Goal: Task Accomplishment & Management: Complete application form

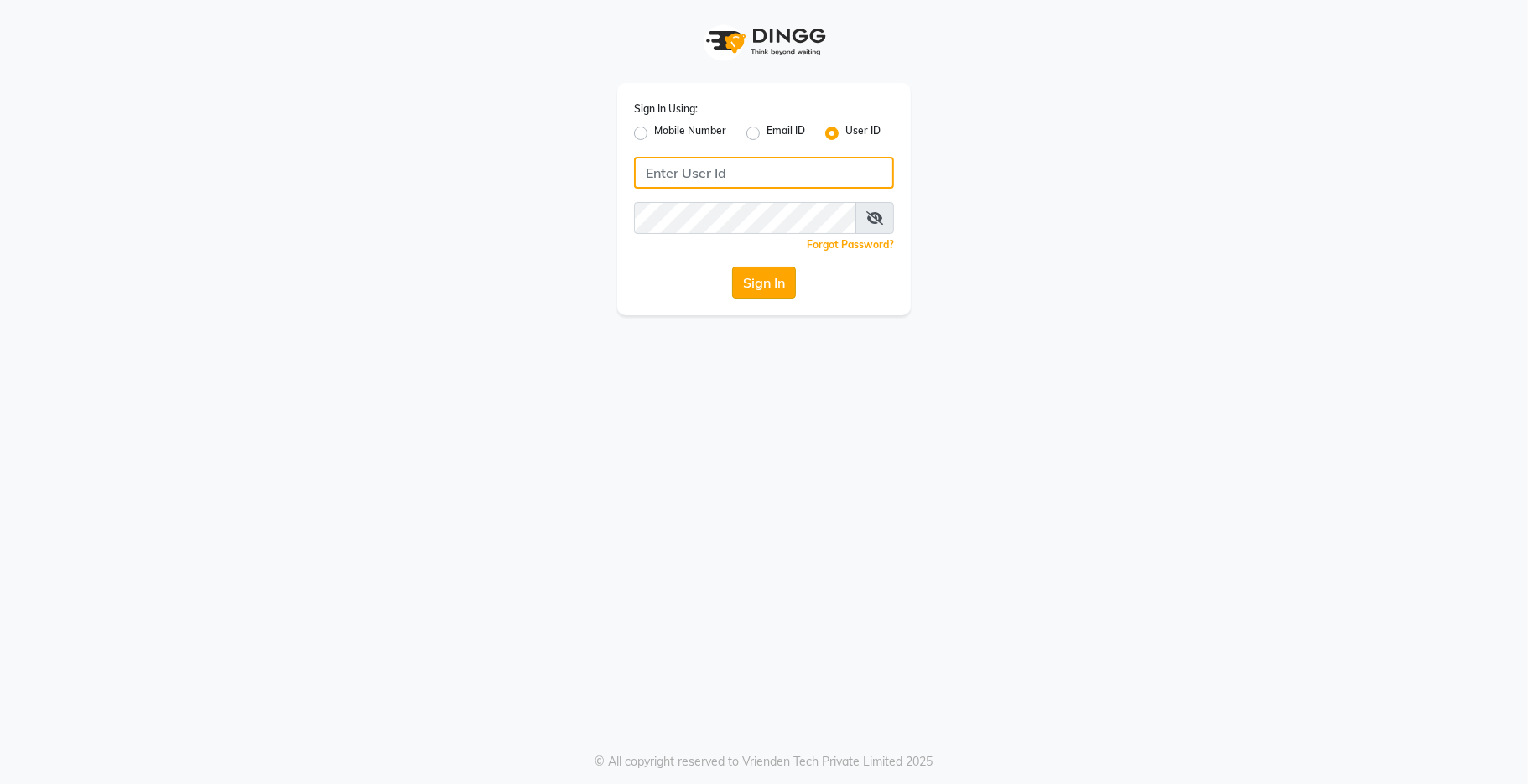
type input "kama"
click at [764, 286] on button "Sign In" at bounding box center [764, 282] width 64 height 32
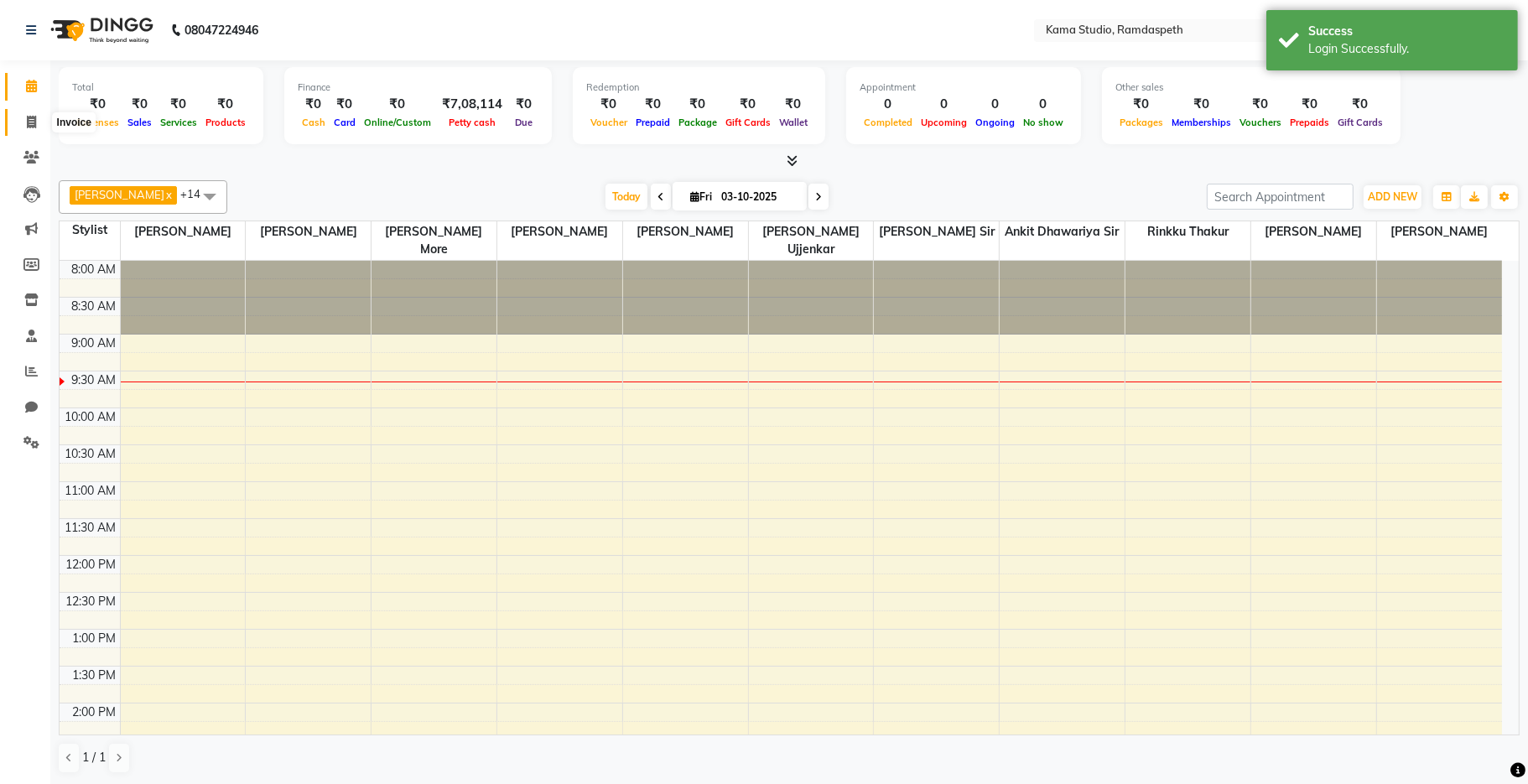
click at [27, 120] on icon at bounding box center [31, 121] width 9 height 13
select select "7582"
select select "service"
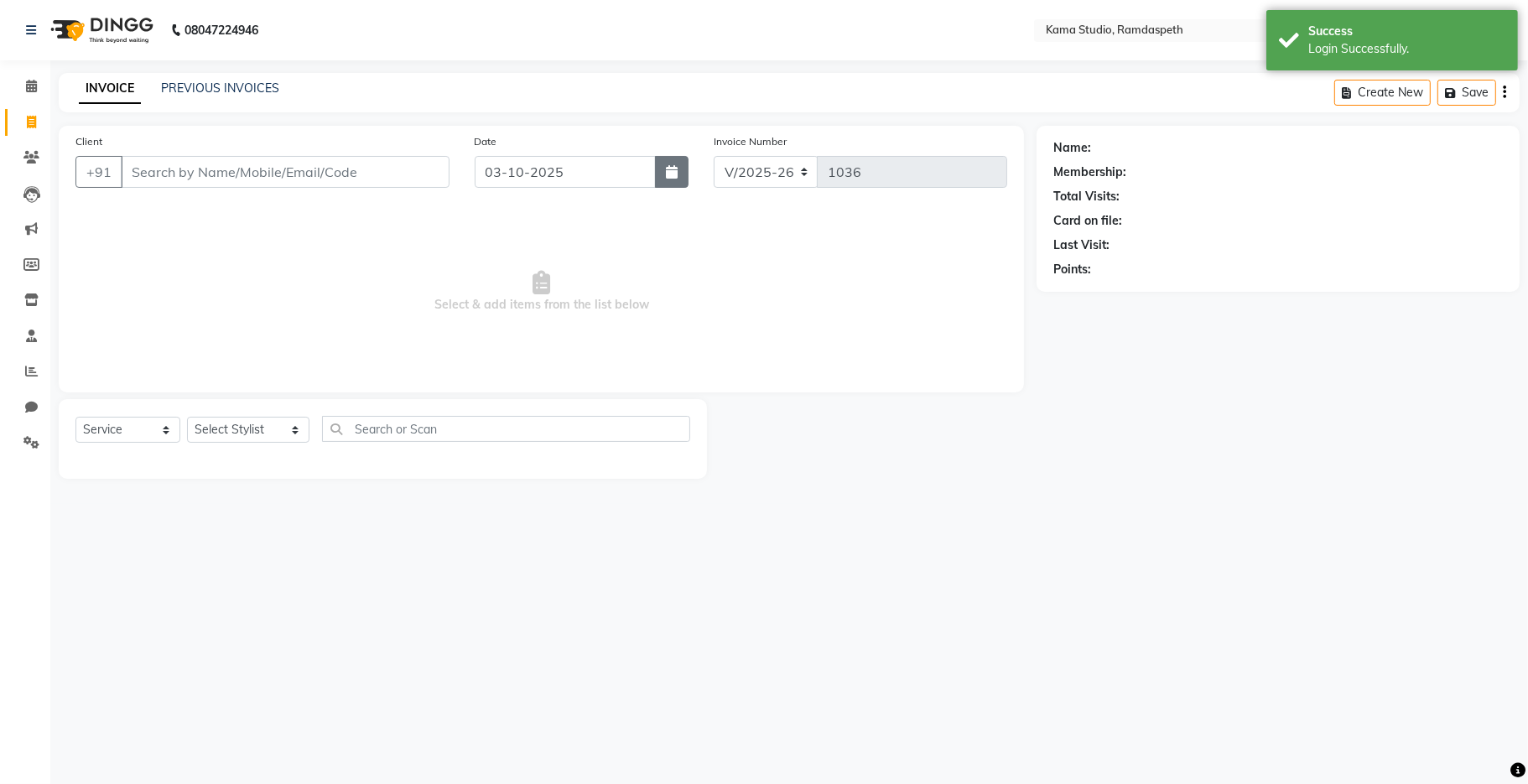
click at [668, 178] on icon "button" at bounding box center [672, 172] width 12 height 14
select select "10"
select select "2025"
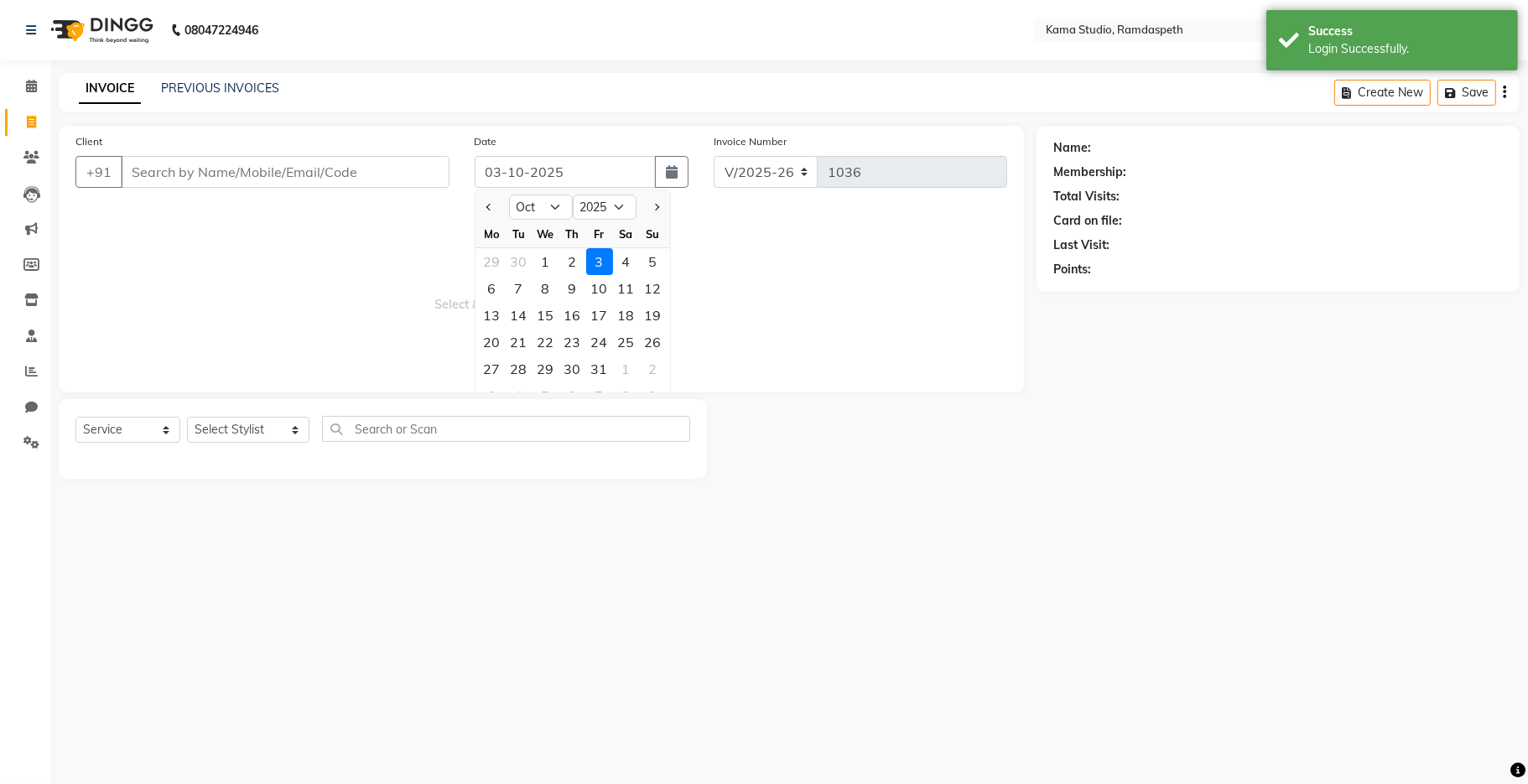
drag, startPoint x: 576, startPoint y: 259, endPoint x: 531, endPoint y: 255, distance: 45.2
click at [577, 258] on div "2" at bounding box center [573, 261] width 27 height 27
type input "02-10-2025"
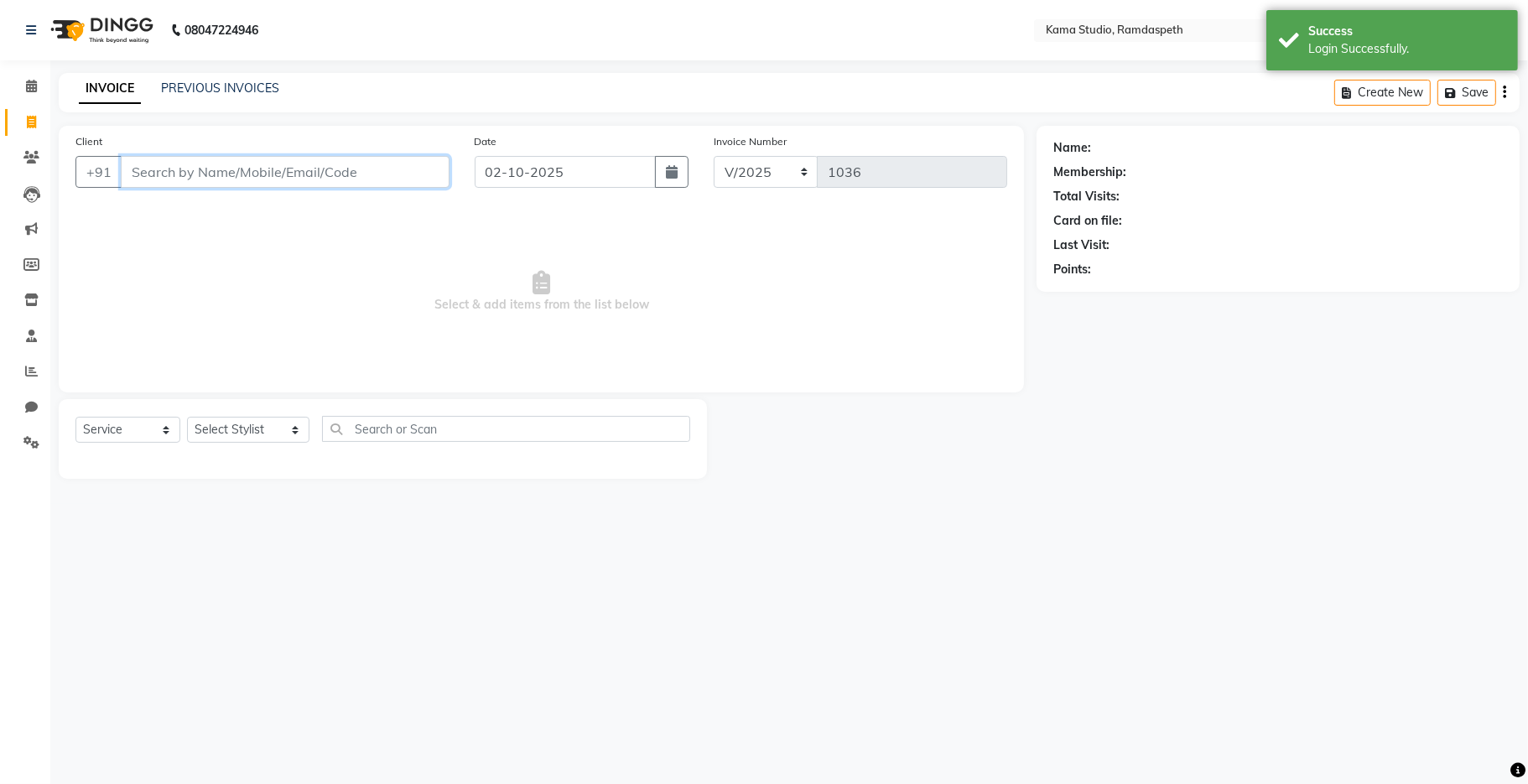
click at [291, 178] on input "Client" at bounding box center [285, 171] width 329 height 32
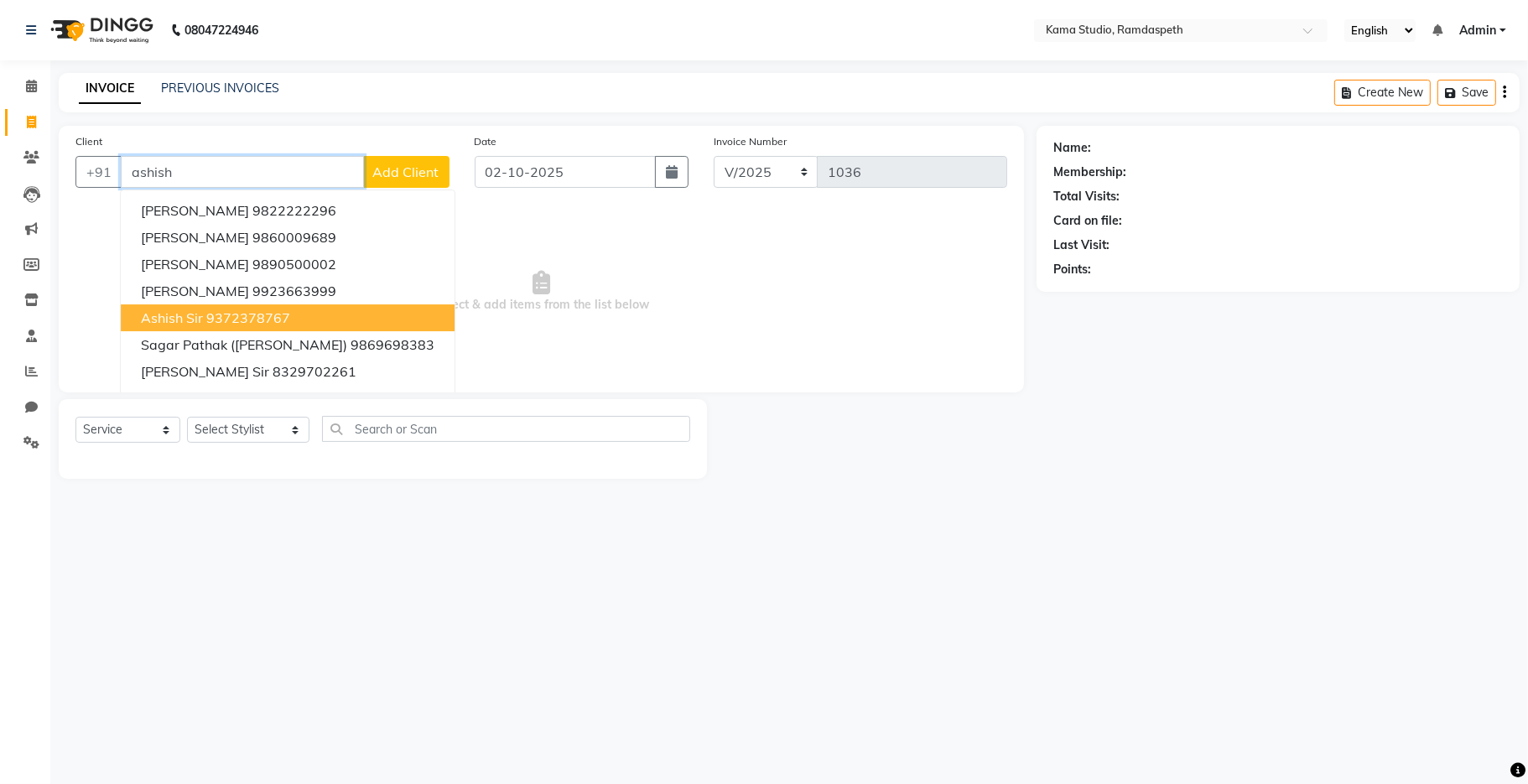
click at [265, 321] on ngb-highlight "9372378767" at bounding box center [248, 317] width 84 height 17
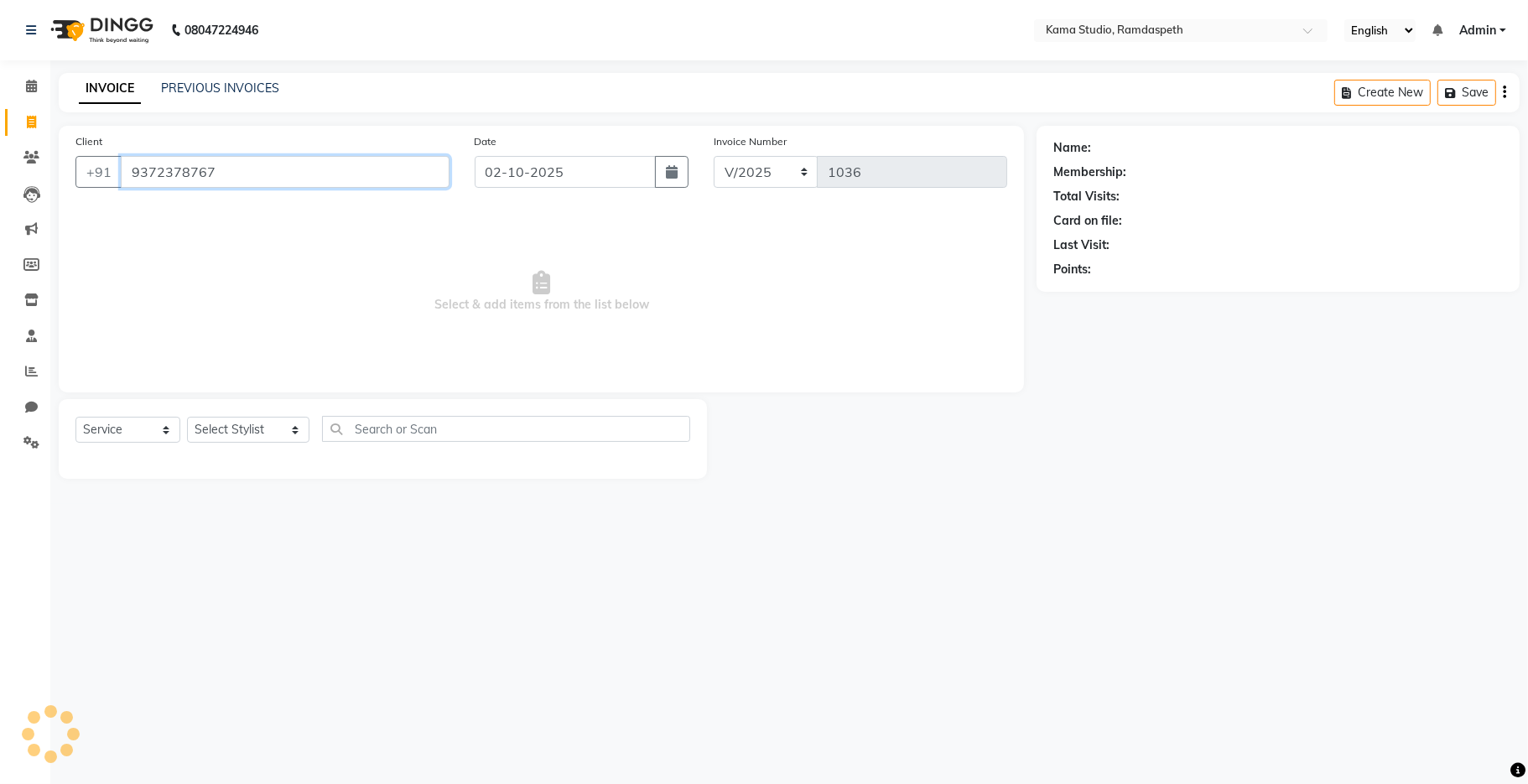
type input "9372378767"
select select "1: Object"
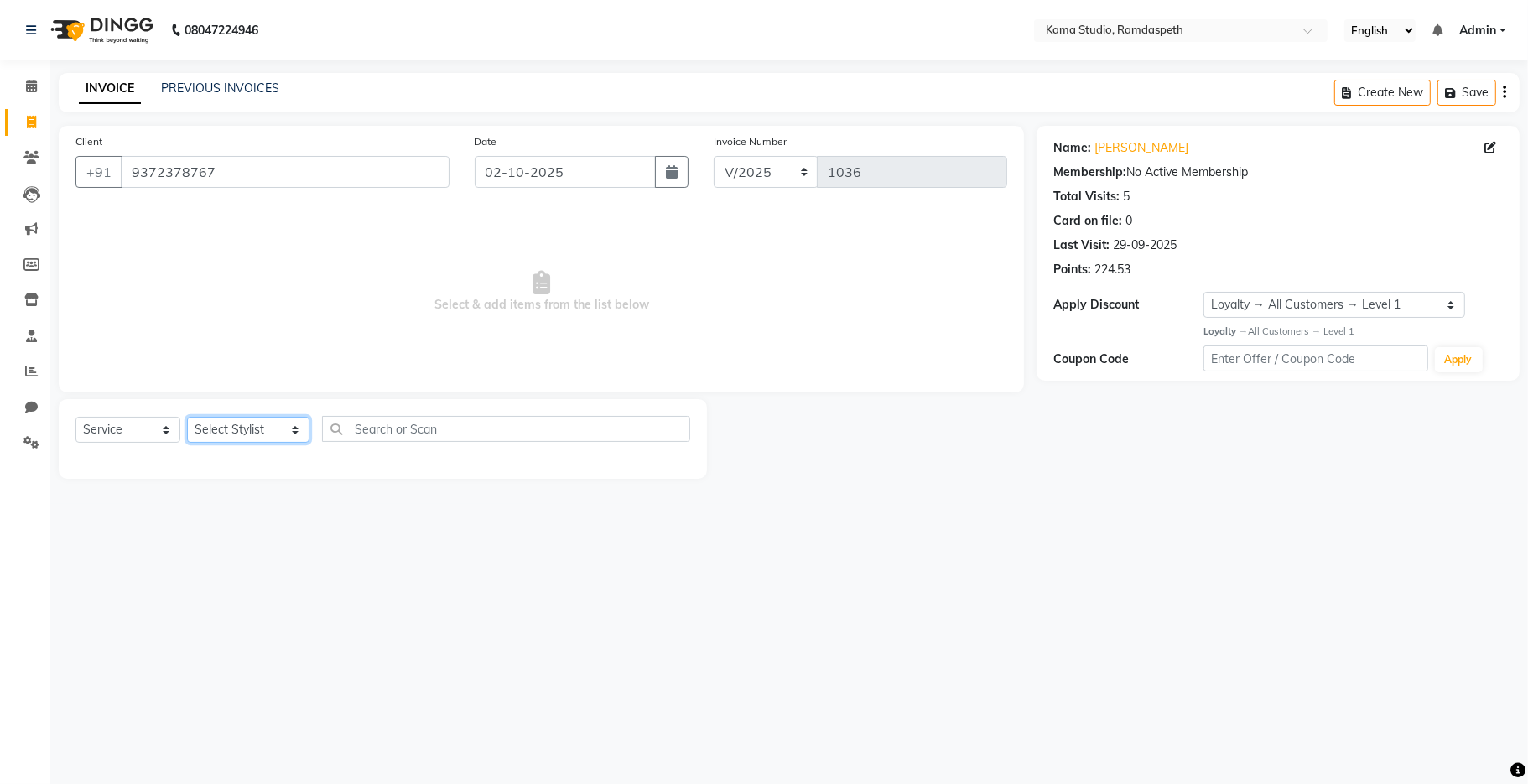
click at [249, 436] on select "Select Stylist [PERSON_NAME] [PERSON_NAME] Ankit Dhawariya [PERSON_NAME] Sir [P…" at bounding box center [248, 429] width 122 height 26
select select "67943"
click at [187, 418] on select "Select Stylist [PERSON_NAME] [PERSON_NAME] Ankit Dhawariya [PERSON_NAME] Sir [P…" at bounding box center [248, 429] width 122 height 26
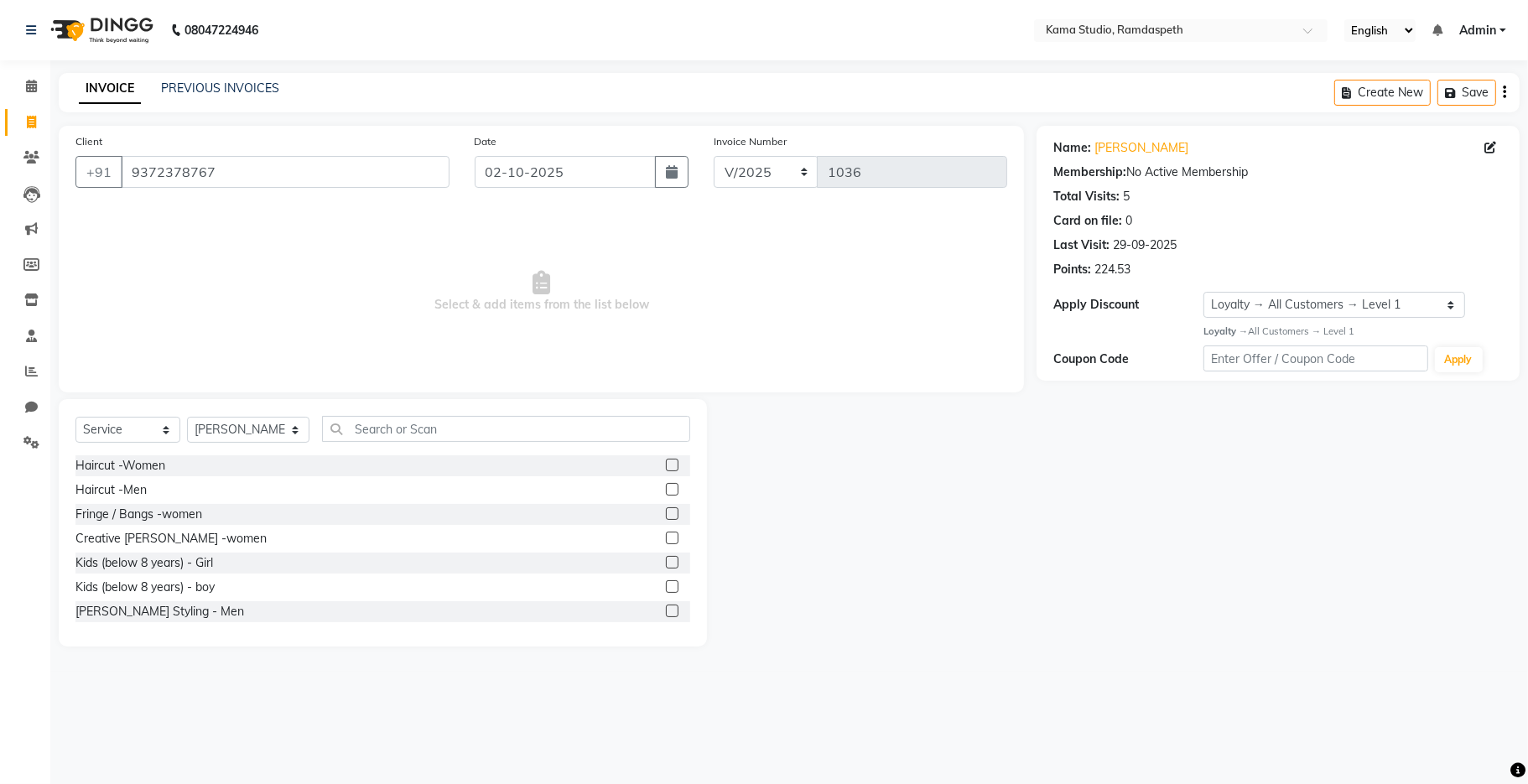
drag, startPoint x: 658, startPoint y: 490, endPoint x: 622, endPoint y: 451, distance: 53.1
click at [666, 489] on label at bounding box center [672, 489] width 13 height 13
click at [666, 489] on input "checkbox" at bounding box center [671, 490] width 11 height 11
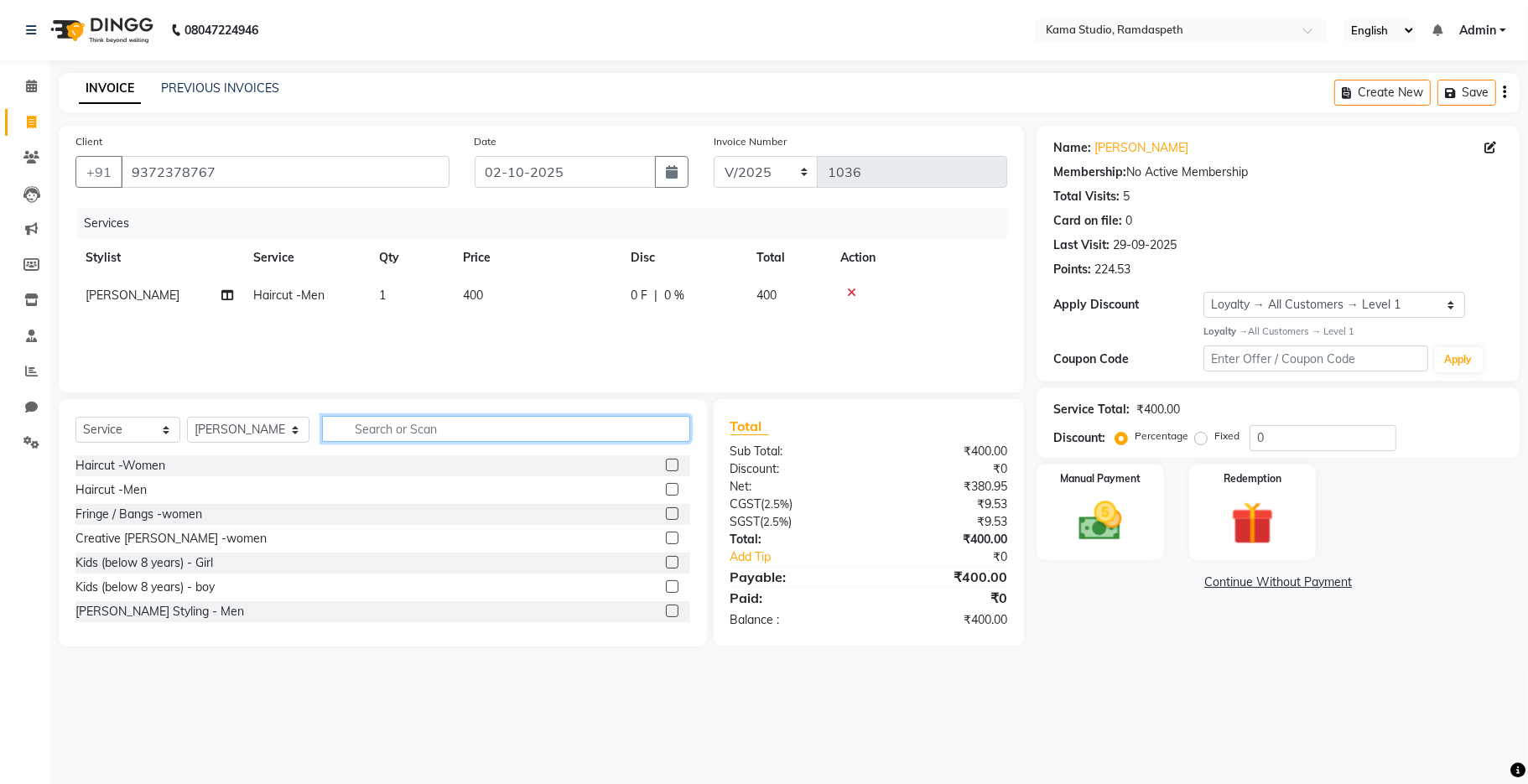
click at [599, 426] on input "text" at bounding box center [505, 428] width 368 height 26
checkbox input "false"
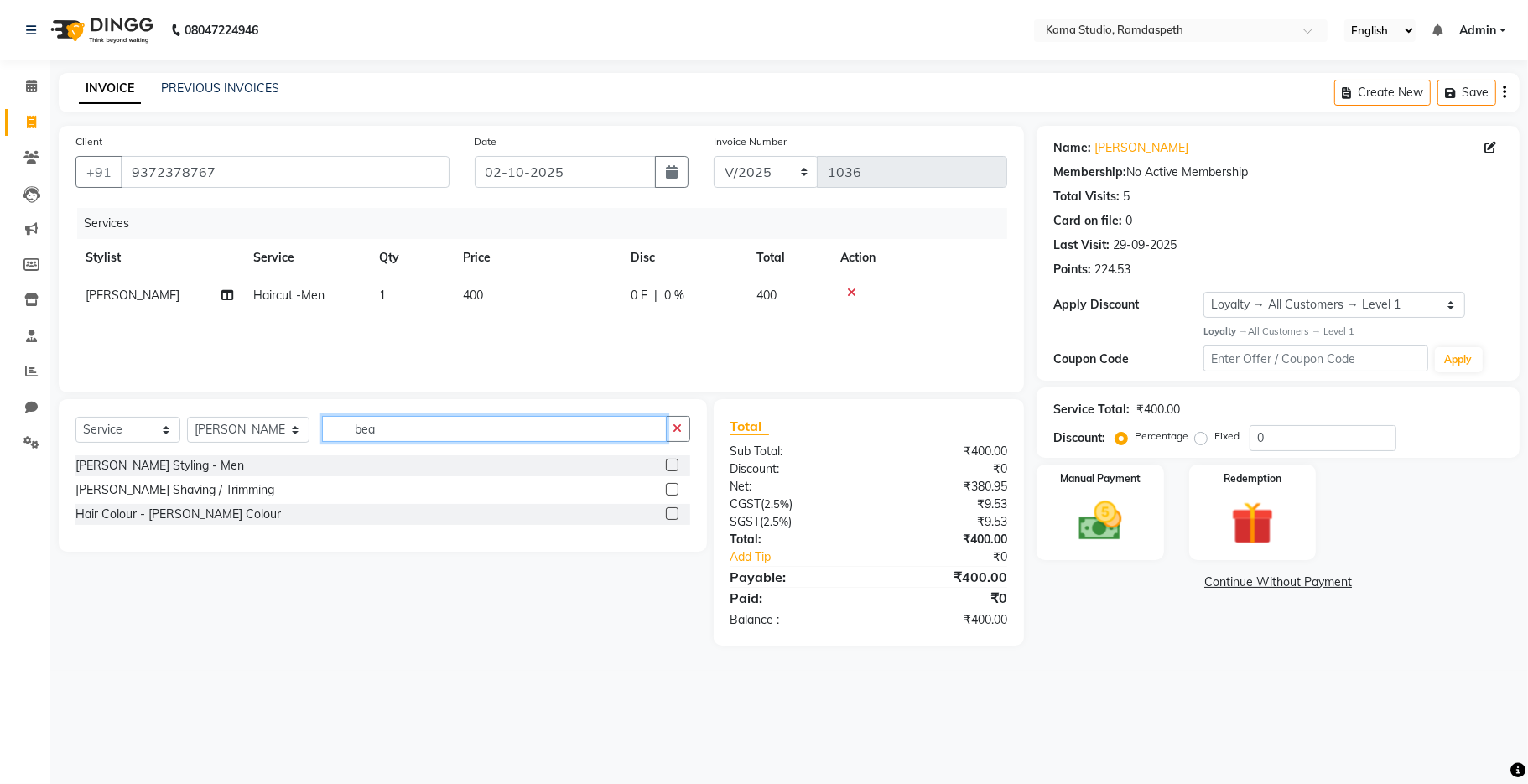
type input "bea"
click at [670, 466] on label at bounding box center [672, 464] width 13 height 13
click at [670, 466] on input "checkbox" at bounding box center [671, 465] width 11 height 11
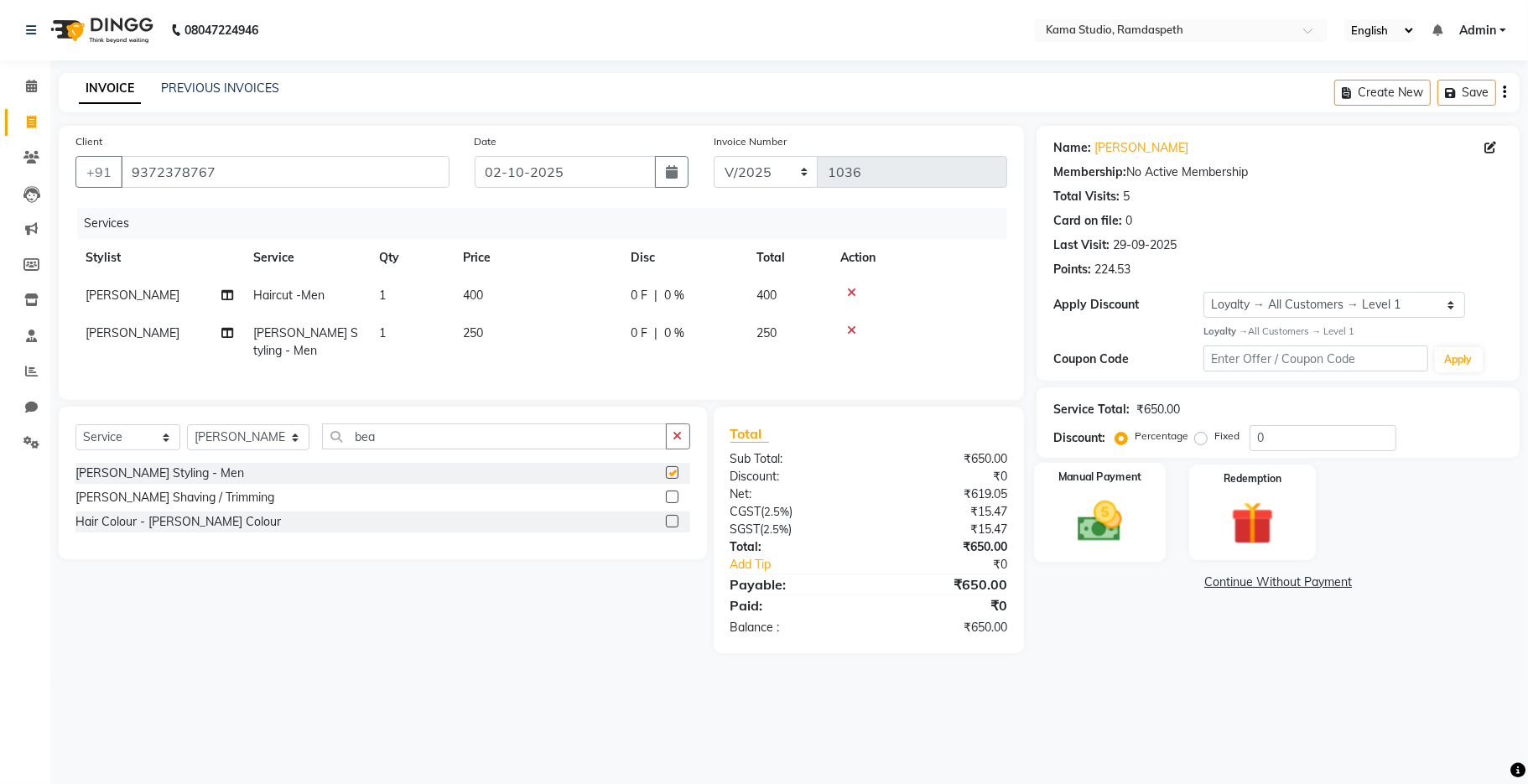
checkbox input "false"
click at [842, 541] on img at bounding box center [1100, 521] width 73 height 51
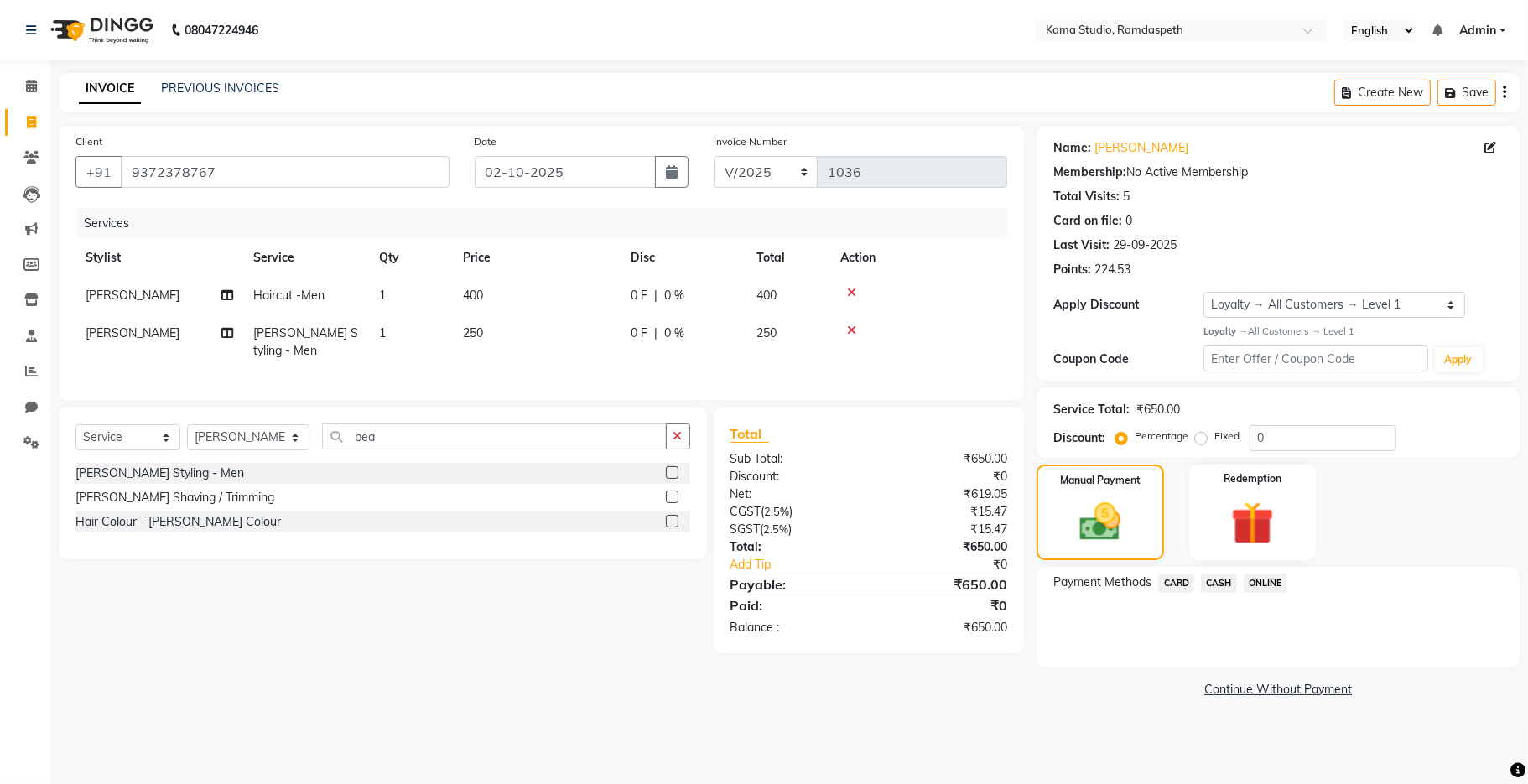
click at [842, 586] on span "CASH" at bounding box center [1219, 583] width 36 height 19
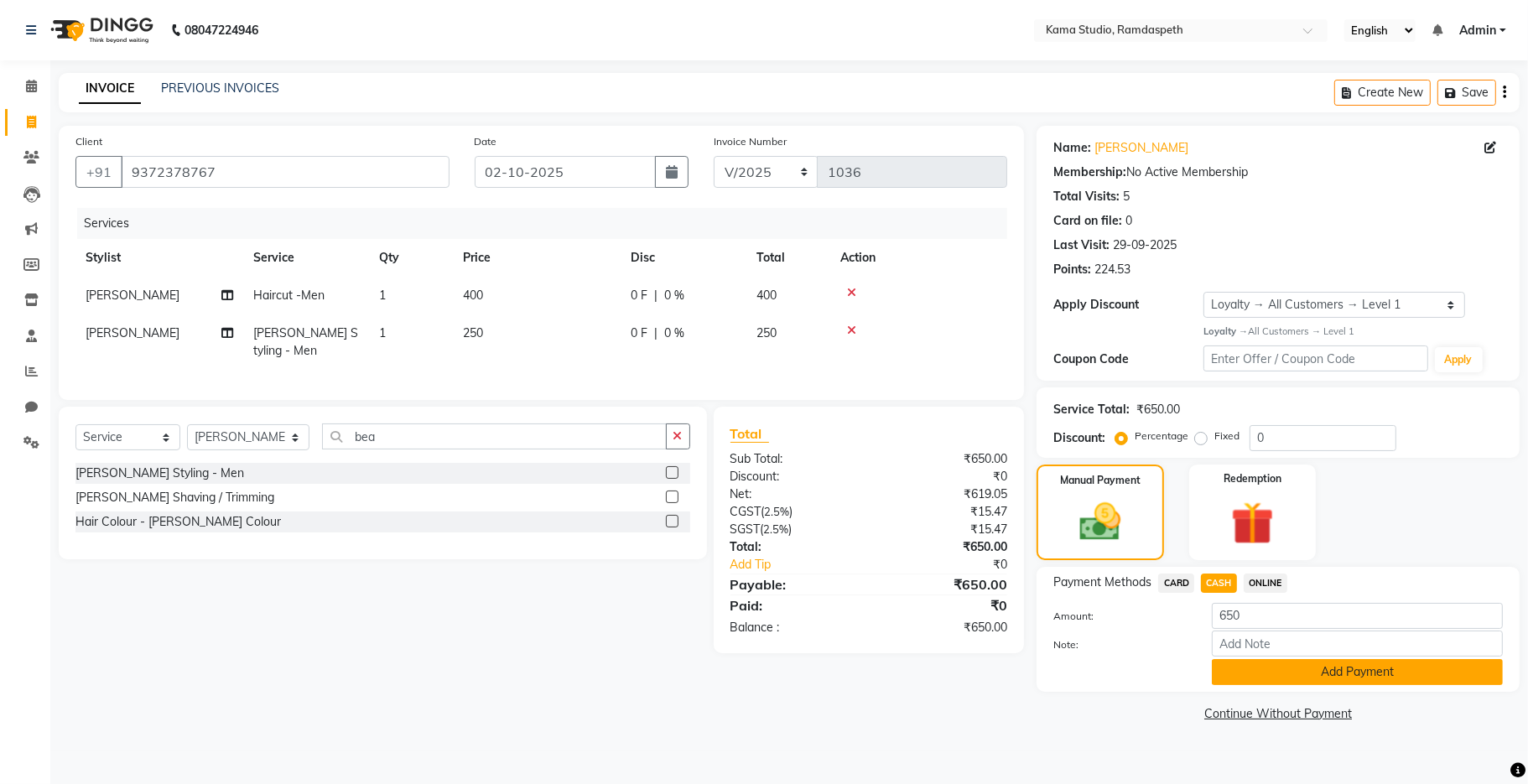
click at [842, 677] on button "Add Payment" at bounding box center [1357, 671] width 291 height 26
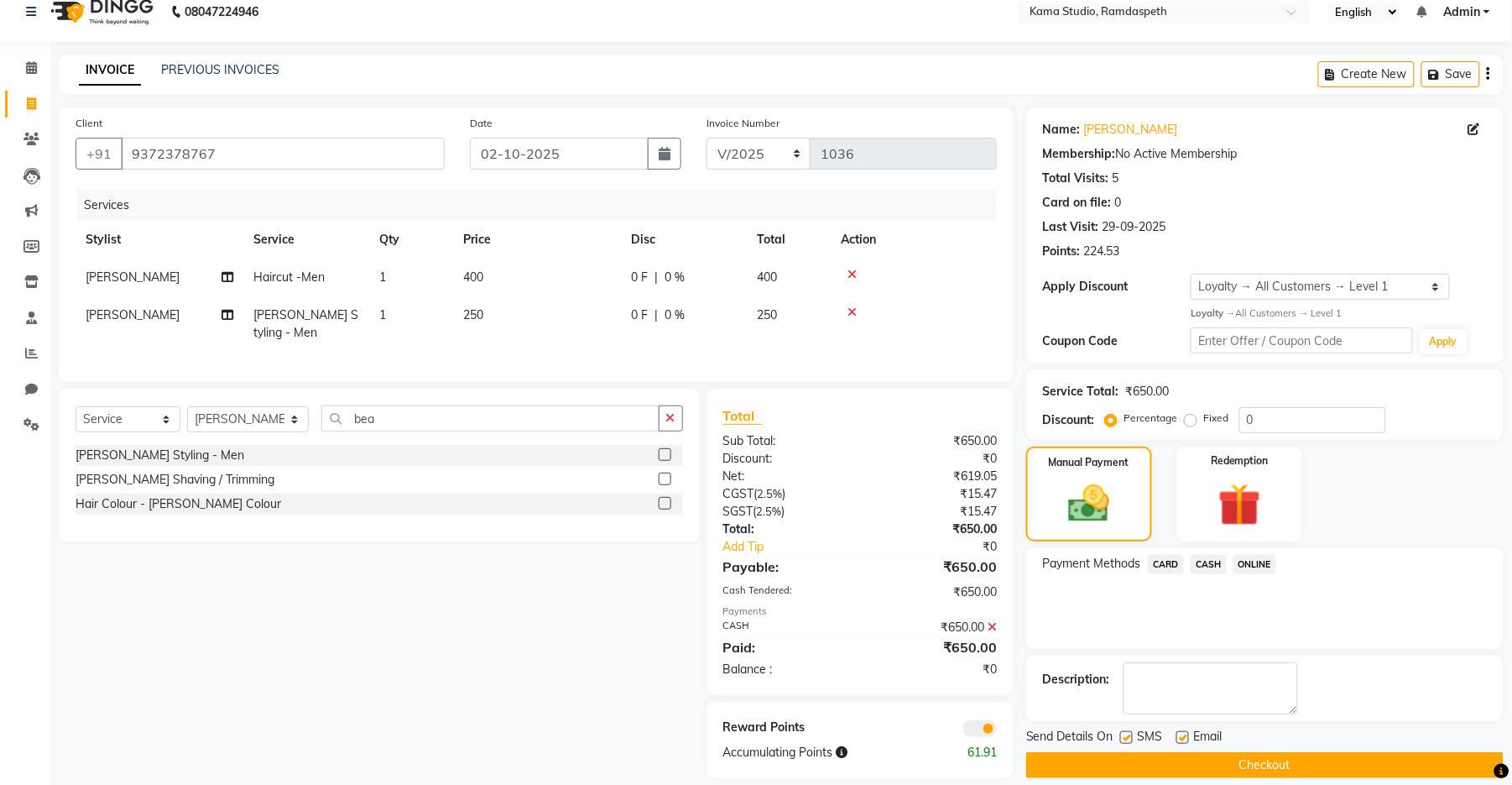
scroll to position [52, 0]
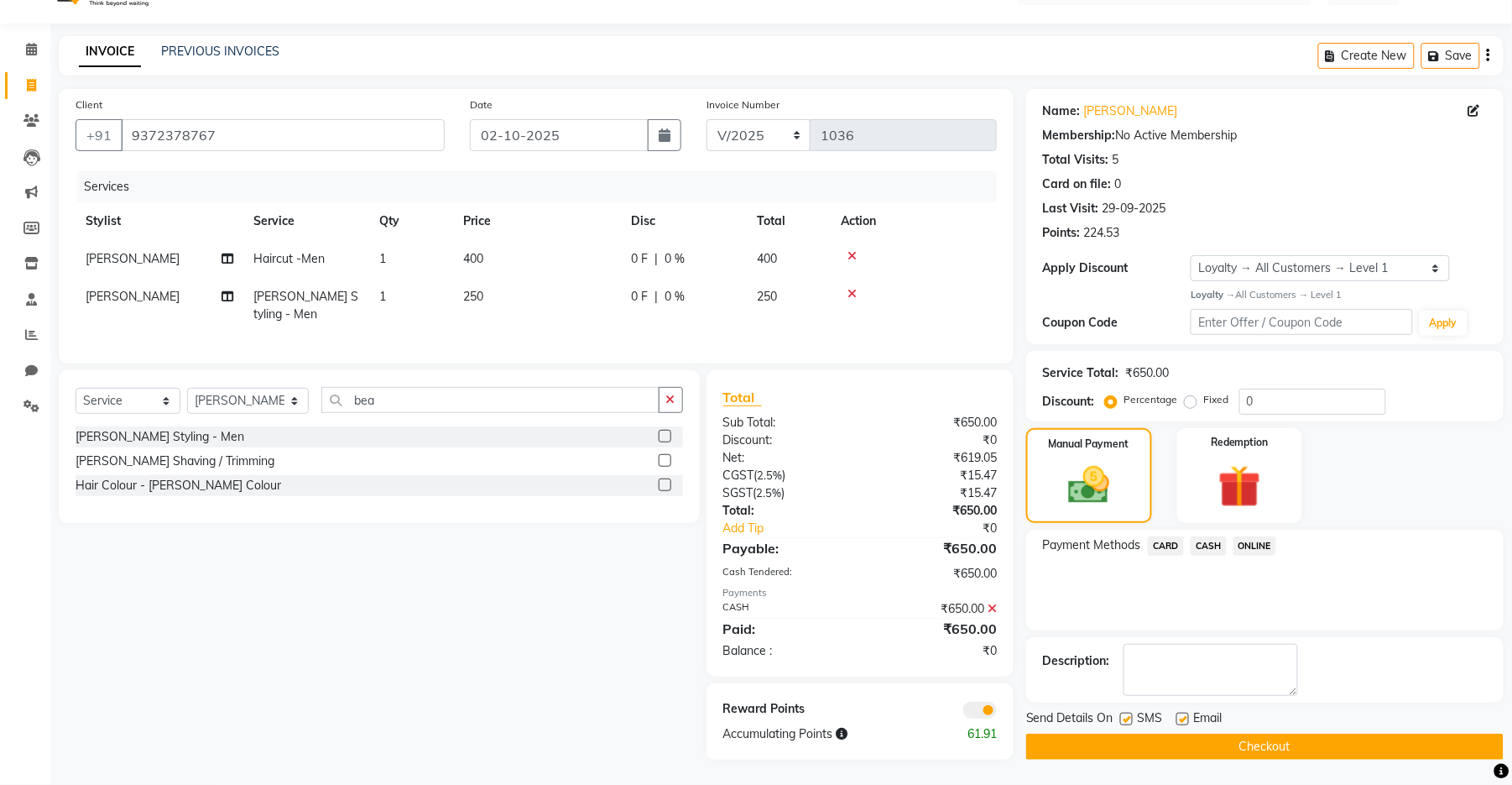
drag, startPoint x: 1126, startPoint y: 703, endPoint x: 1155, endPoint y: 706, distance: 29.2
click at [842, 713] on label at bounding box center [1126, 719] width 13 height 13
click at [842, 714] on input "checkbox" at bounding box center [1125, 719] width 11 height 11
checkbox input "false"
click at [842, 713] on label at bounding box center [1182, 719] width 13 height 13
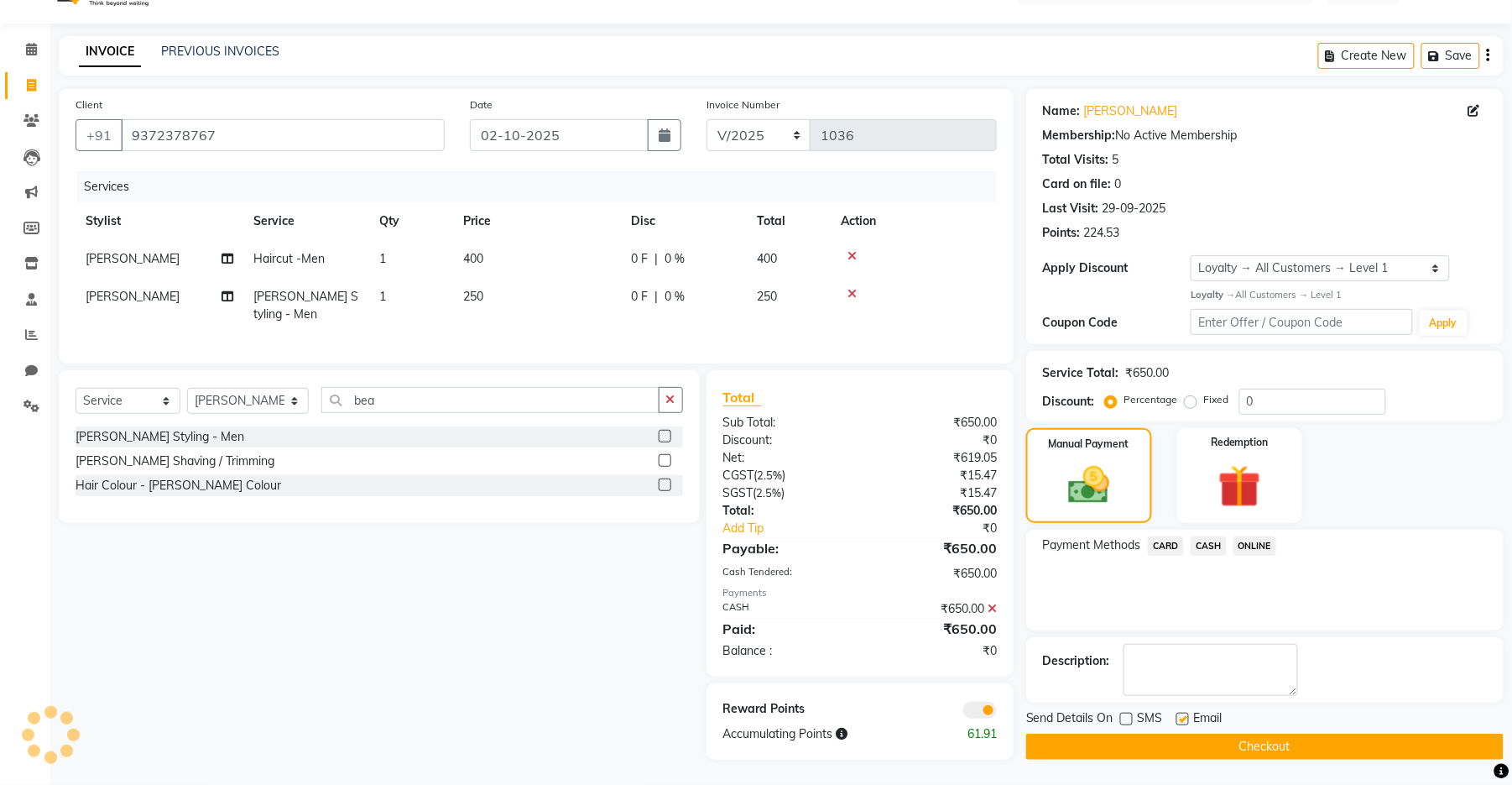
click at [842, 714] on input "checkbox" at bounding box center [1181, 719] width 11 height 11
checkbox input "false"
click at [842, 733] on button "Checkout" at bounding box center [1264, 746] width 477 height 26
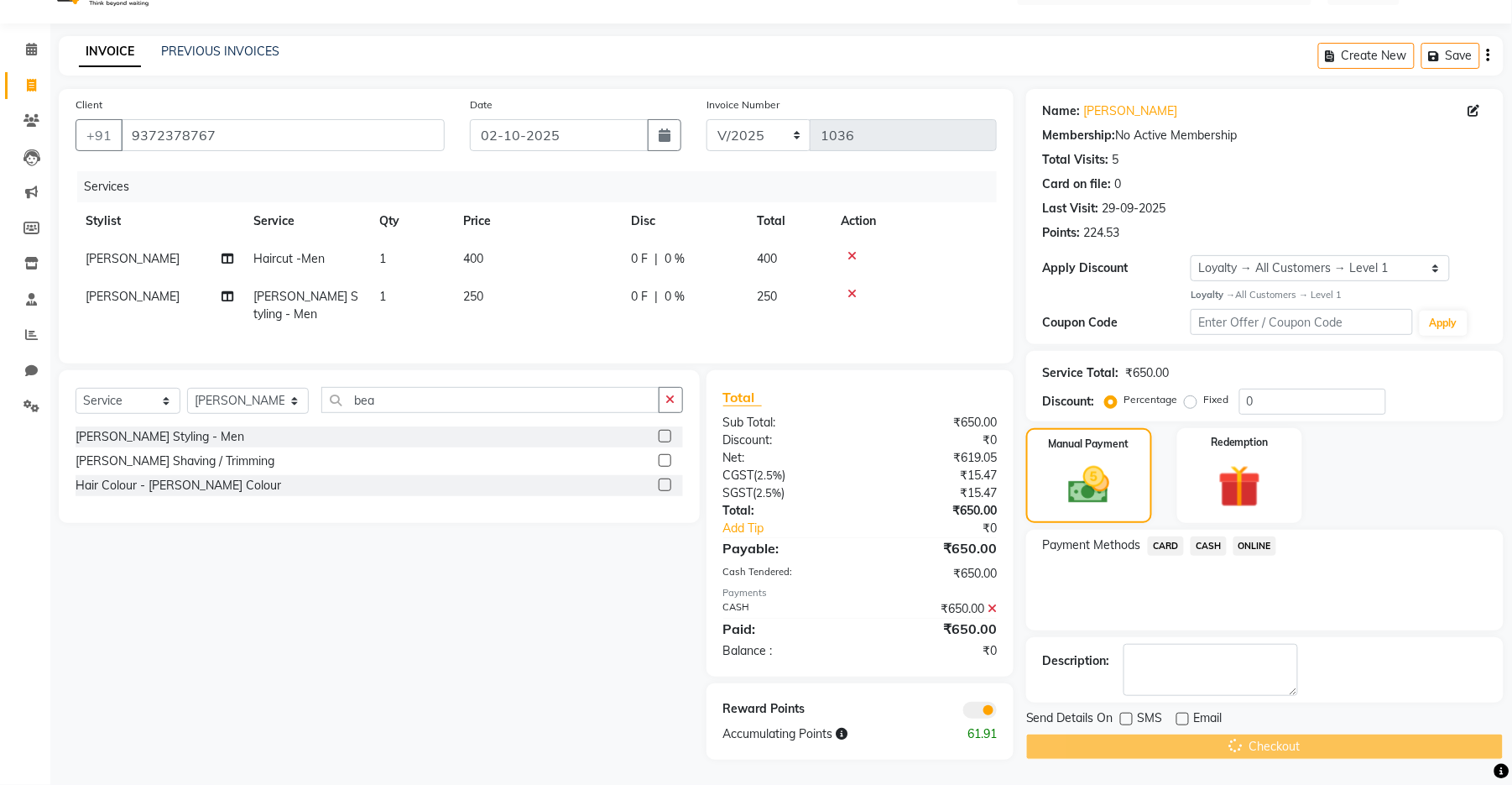
scroll to position [40, 0]
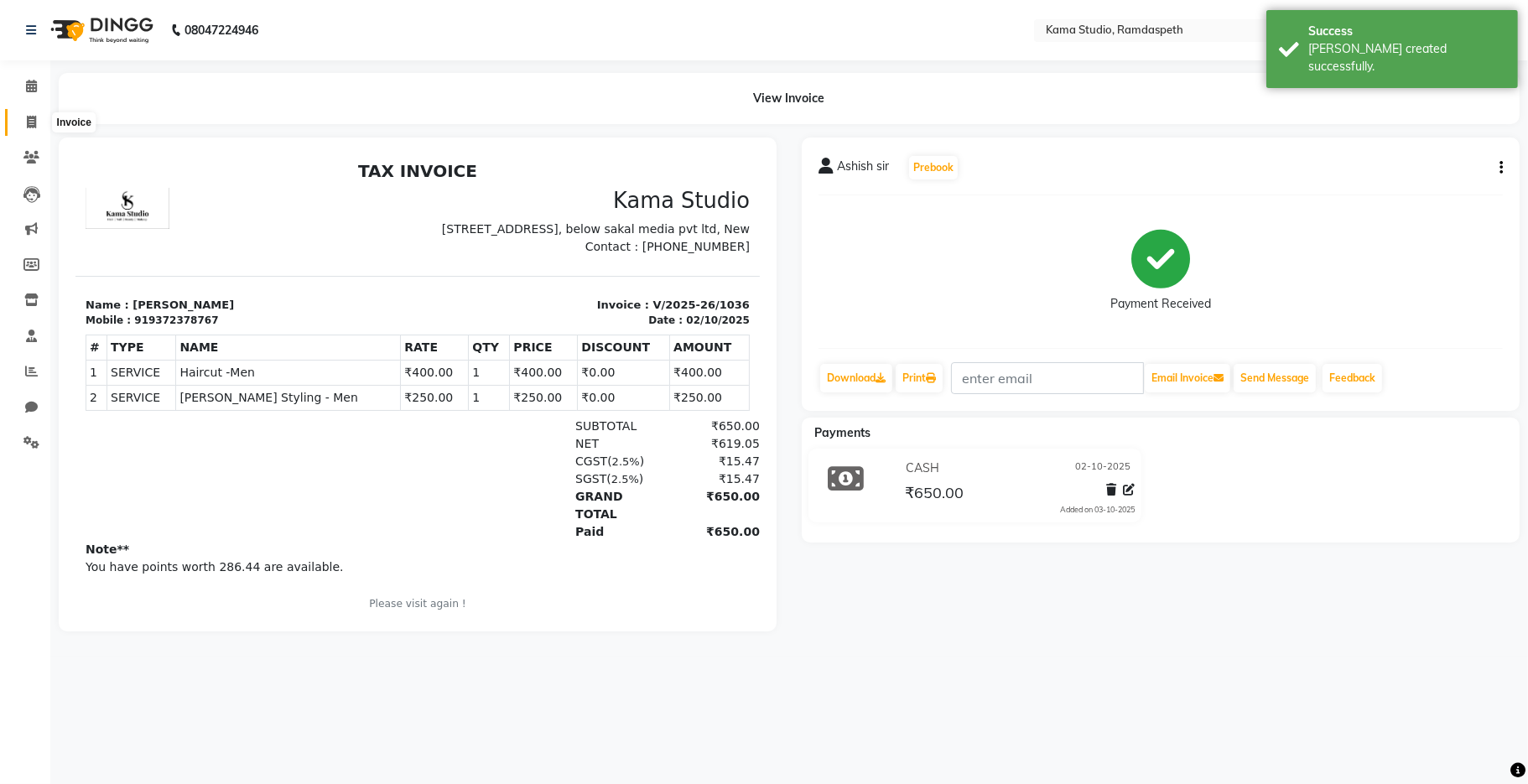
click at [39, 114] on span at bounding box center [31, 122] width 29 height 19
select select "service"
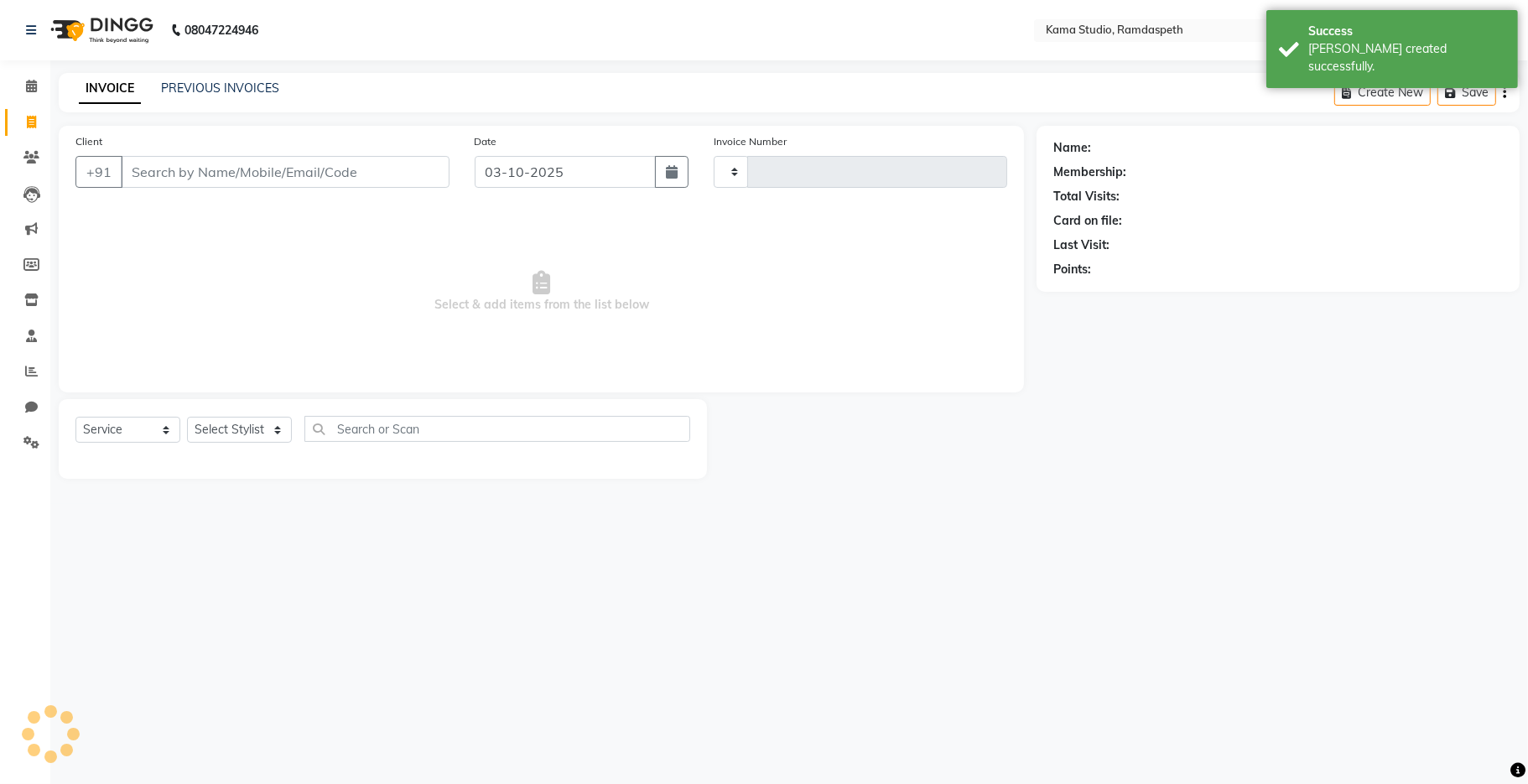
type input "1037"
select select "7582"
click at [672, 181] on button "button" at bounding box center [672, 171] width 34 height 32
select select "10"
select select "2025"
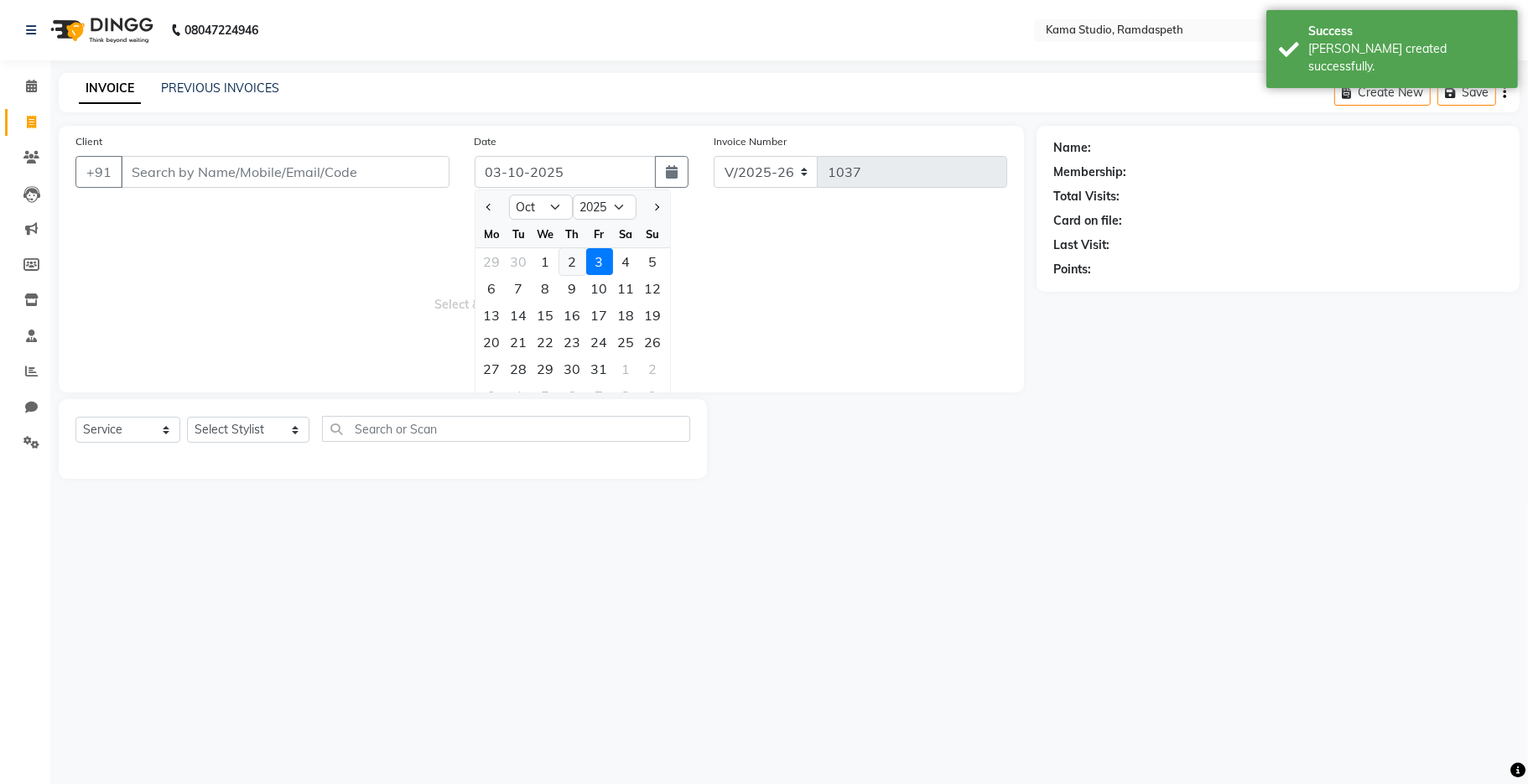
click at [577, 262] on div "2" at bounding box center [573, 261] width 27 height 27
type input "02-10-2025"
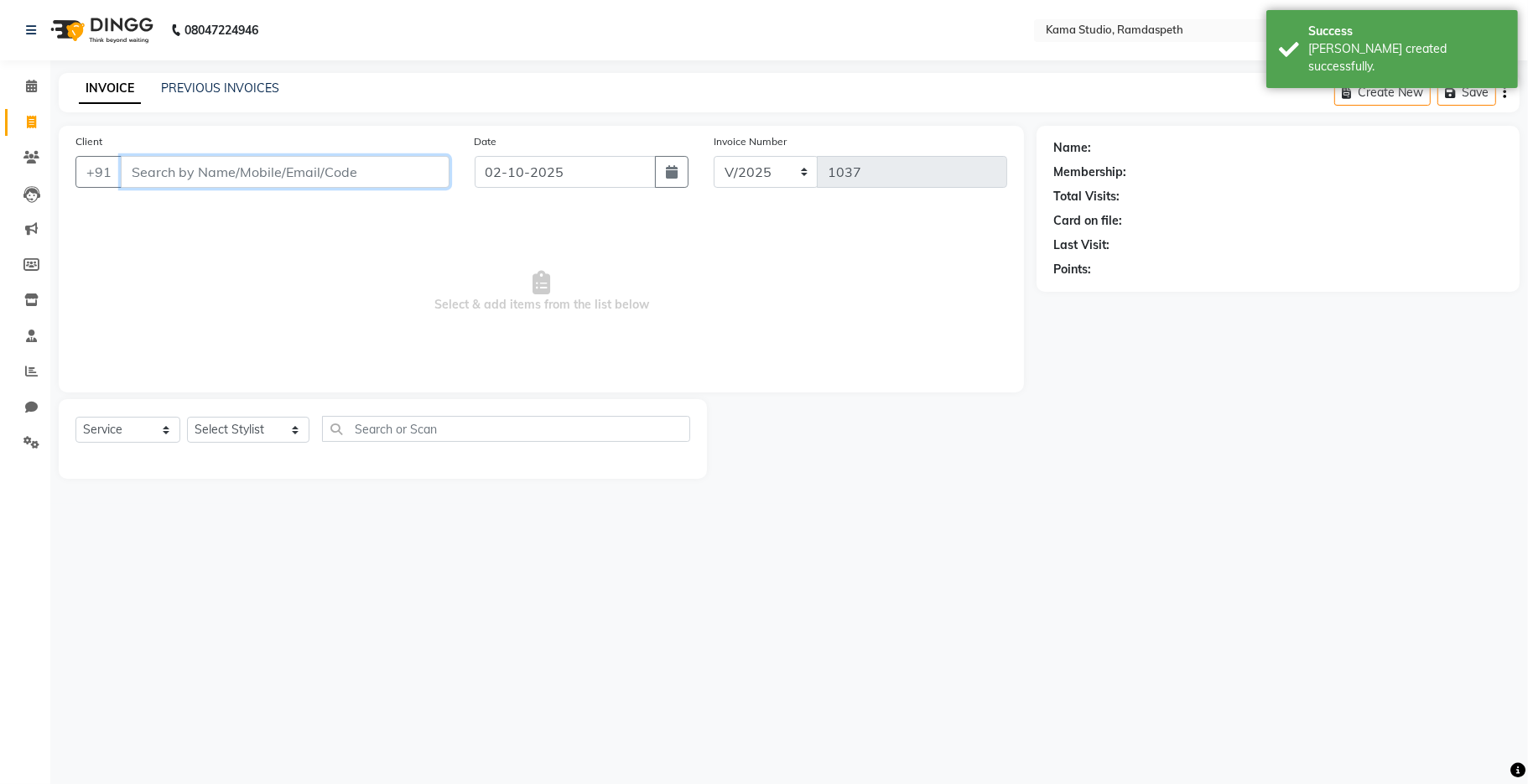
click at [372, 174] on input "Client" at bounding box center [285, 171] width 329 height 32
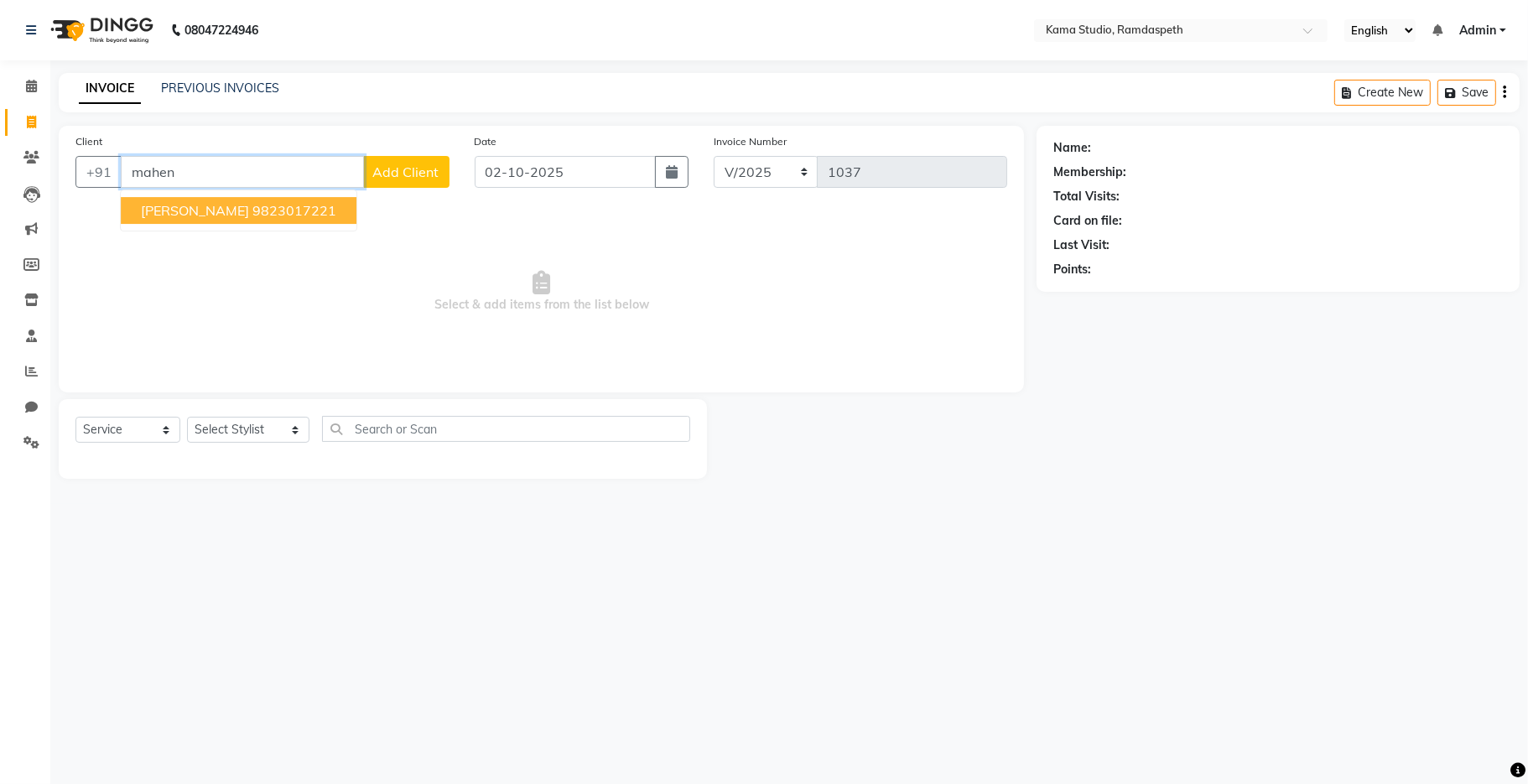
click at [235, 211] on span "[PERSON_NAME]" at bounding box center [194, 210] width 108 height 17
type input "9823017221"
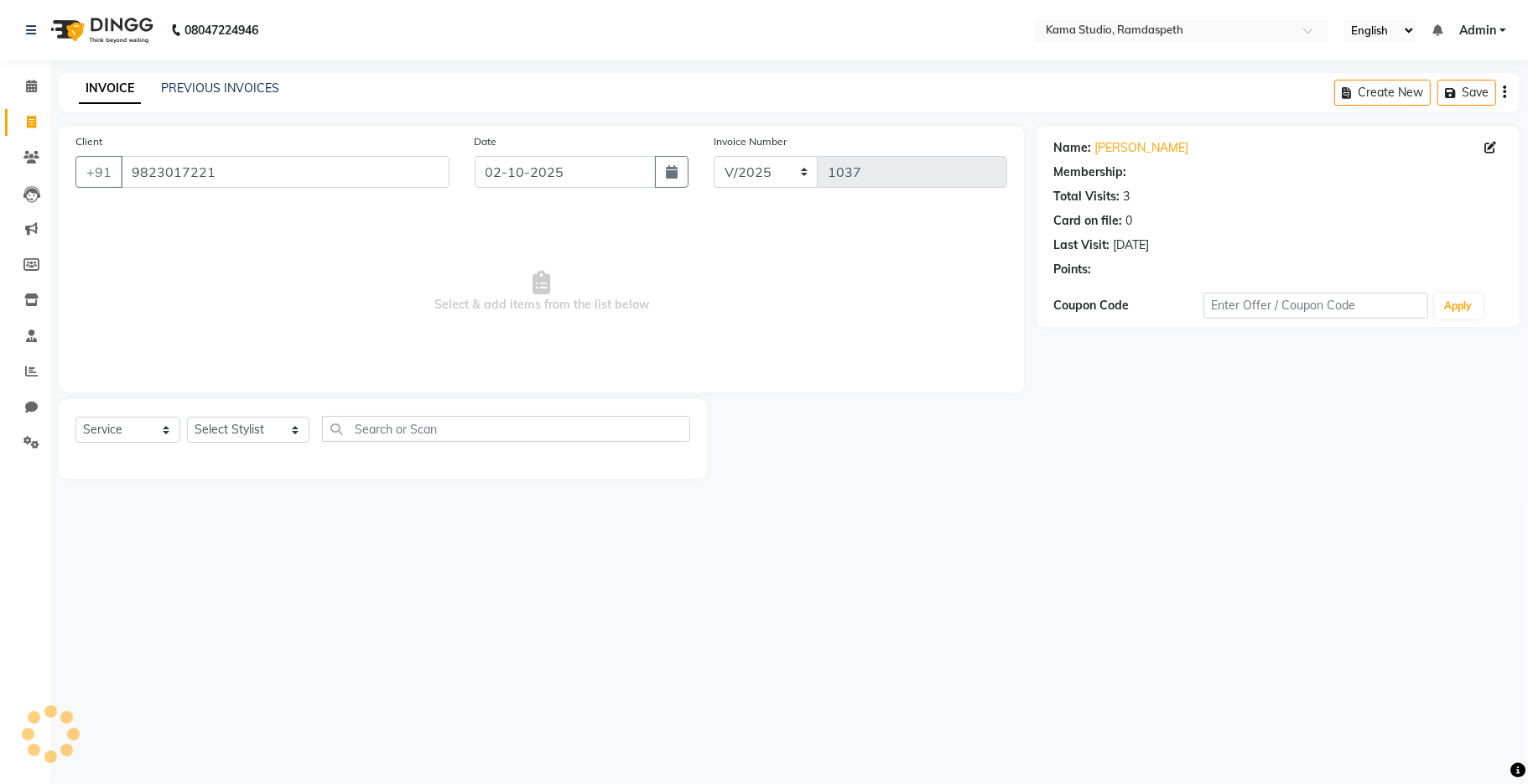
select select "1: Object"
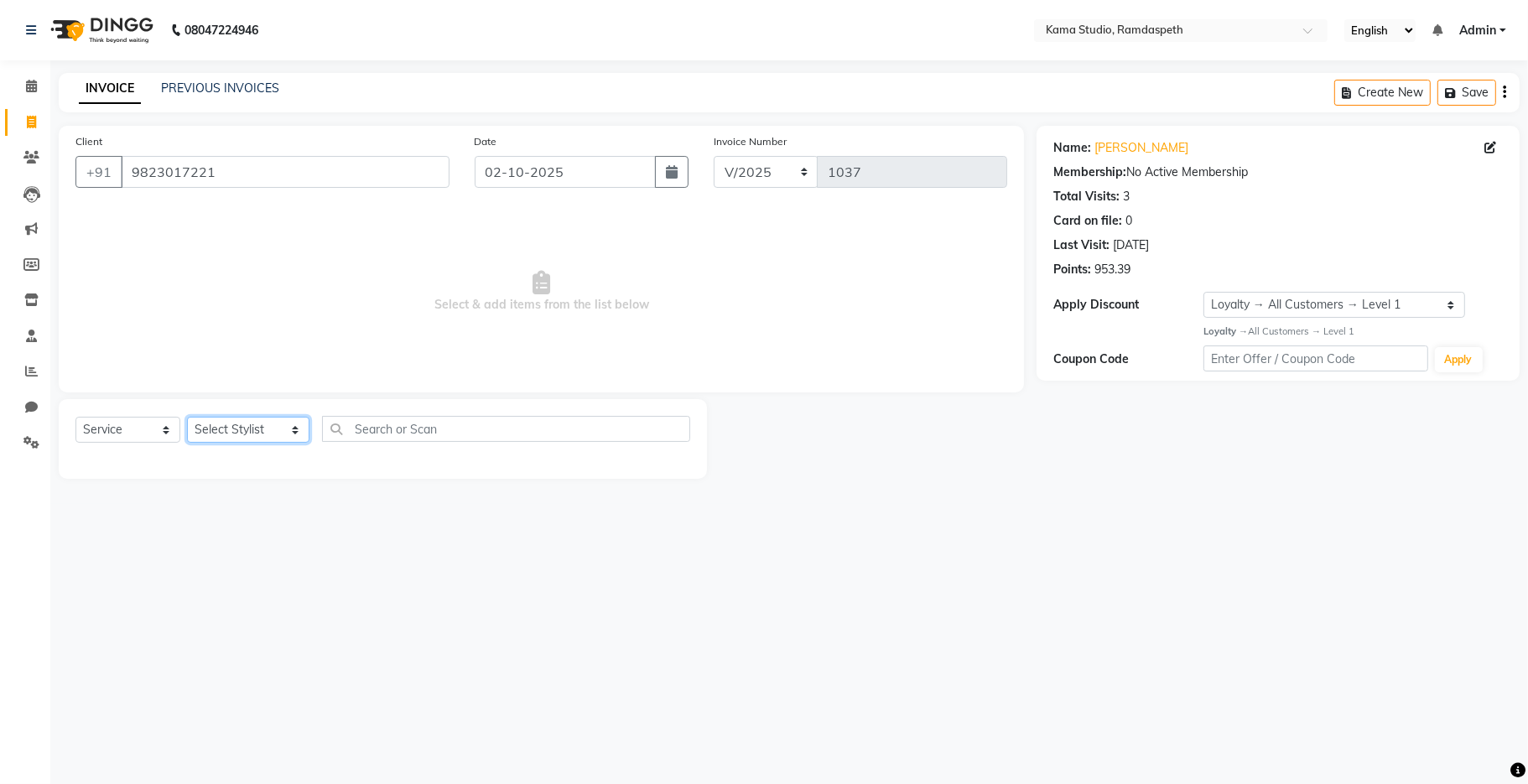
drag, startPoint x: 228, startPoint y: 426, endPoint x: 224, endPoint y: 419, distance: 8.1
click at [228, 426] on select "Select Stylist [PERSON_NAME] [PERSON_NAME] Ankit Dhawariya [PERSON_NAME] Sir [P…" at bounding box center [248, 429] width 122 height 26
select select "67948"
click at [187, 418] on select "Select Stylist [PERSON_NAME] [PERSON_NAME] Ankit Dhawariya [PERSON_NAME] Sir [P…" at bounding box center [248, 429] width 122 height 26
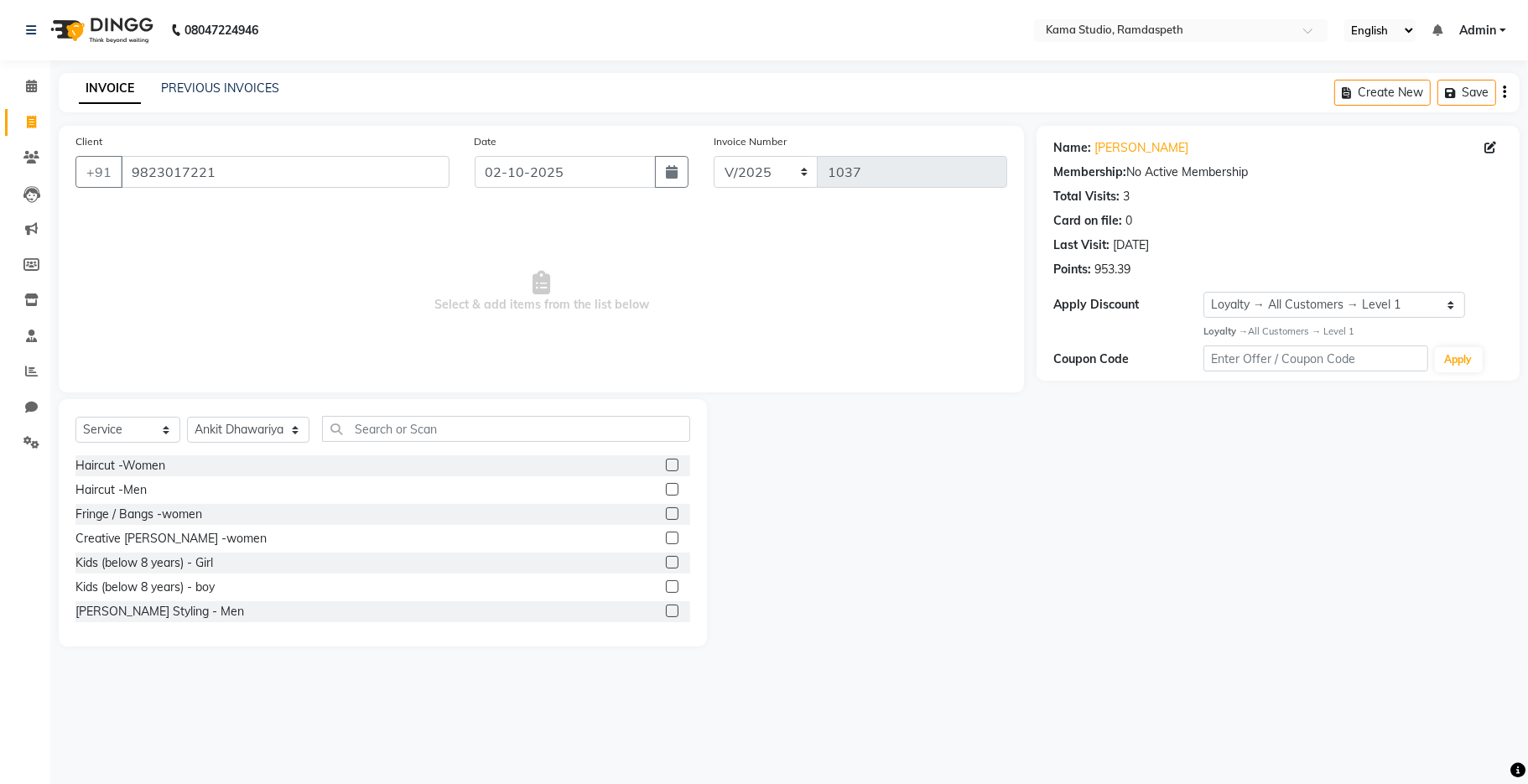
drag, startPoint x: 657, startPoint y: 489, endPoint x: 592, endPoint y: 437, distance: 83.2
click at [666, 489] on label at bounding box center [672, 489] width 13 height 13
click at [666, 489] on input "checkbox" at bounding box center [671, 490] width 11 height 11
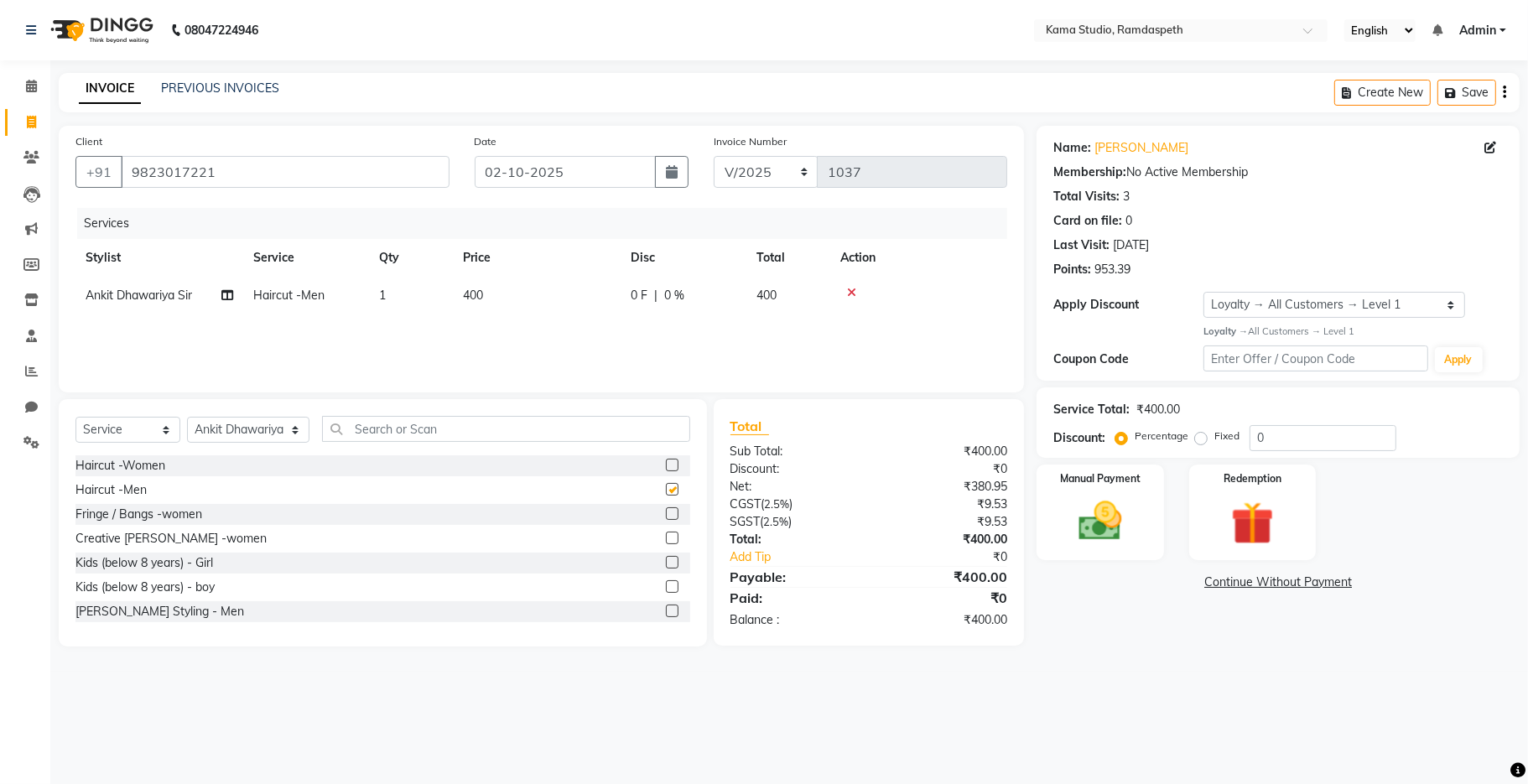
checkbox input "false"
click at [666, 608] on label at bounding box center [672, 610] width 13 height 13
click at [666, 608] on input "checkbox" at bounding box center [671, 611] width 11 height 11
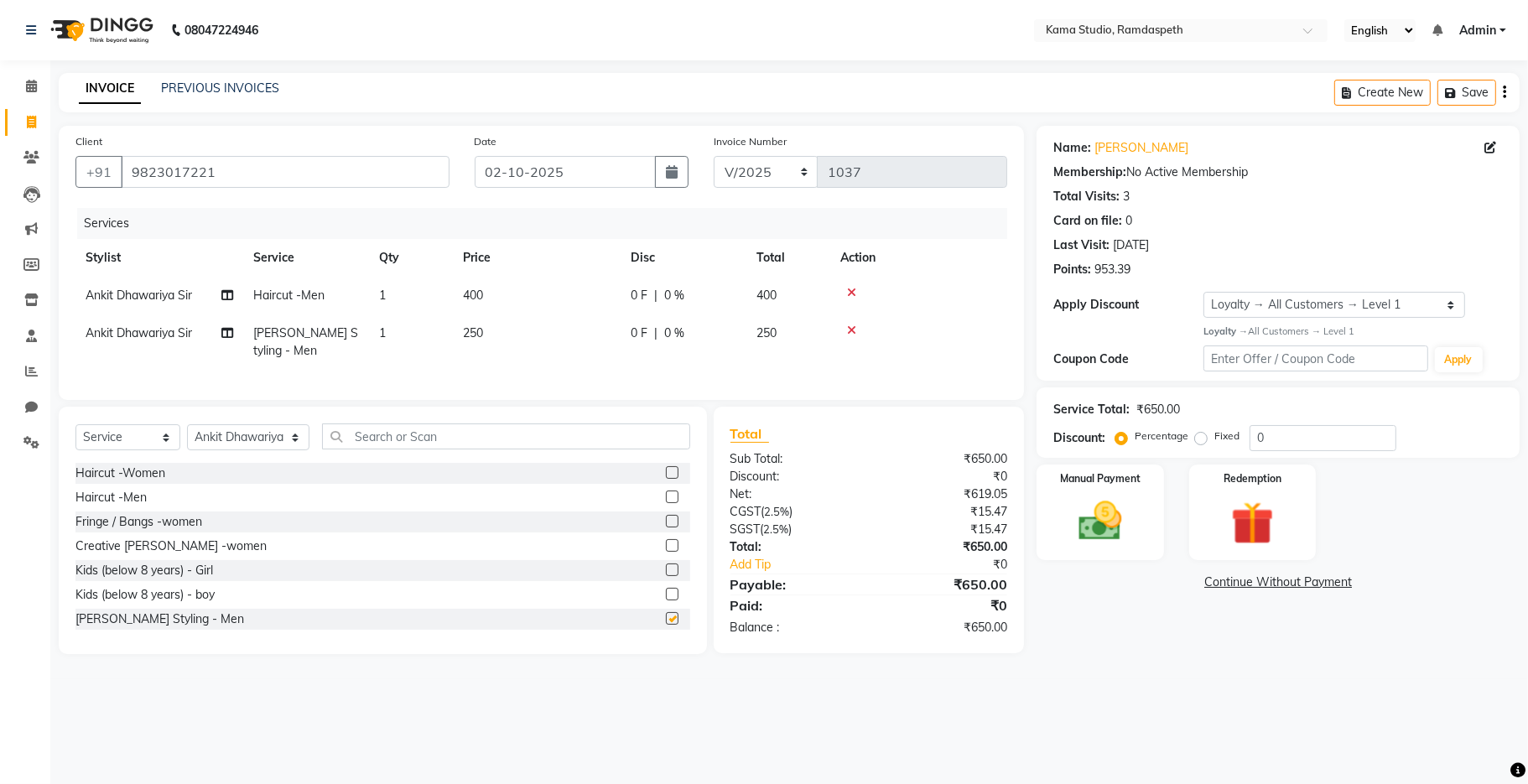
checkbox input "false"
click at [258, 450] on select "Select Stylist [PERSON_NAME] [PERSON_NAME] Ankit Dhawariya [PERSON_NAME] Sir [P…" at bounding box center [248, 437] width 122 height 26
select select "67947"
click at [187, 441] on select "Select Stylist [PERSON_NAME] [PERSON_NAME] Ankit Dhawariya [PERSON_NAME] Sir [P…" at bounding box center [248, 437] width 122 height 26
click at [666, 503] on label at bounding box center [672, 496] width 13 height 13
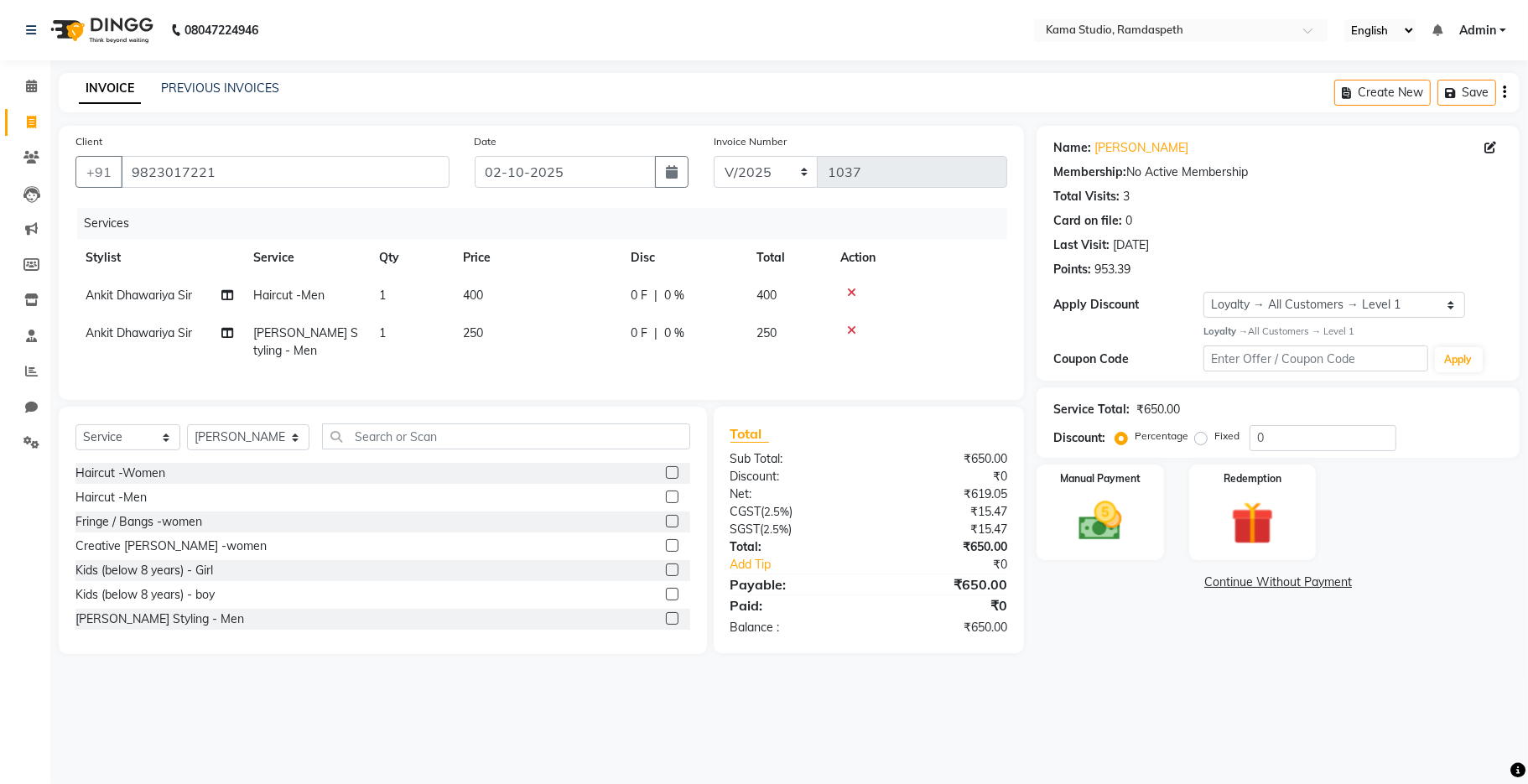
click at [666, 503] on input "checkbox" at bounding box center [671, 497] width 11 height 11
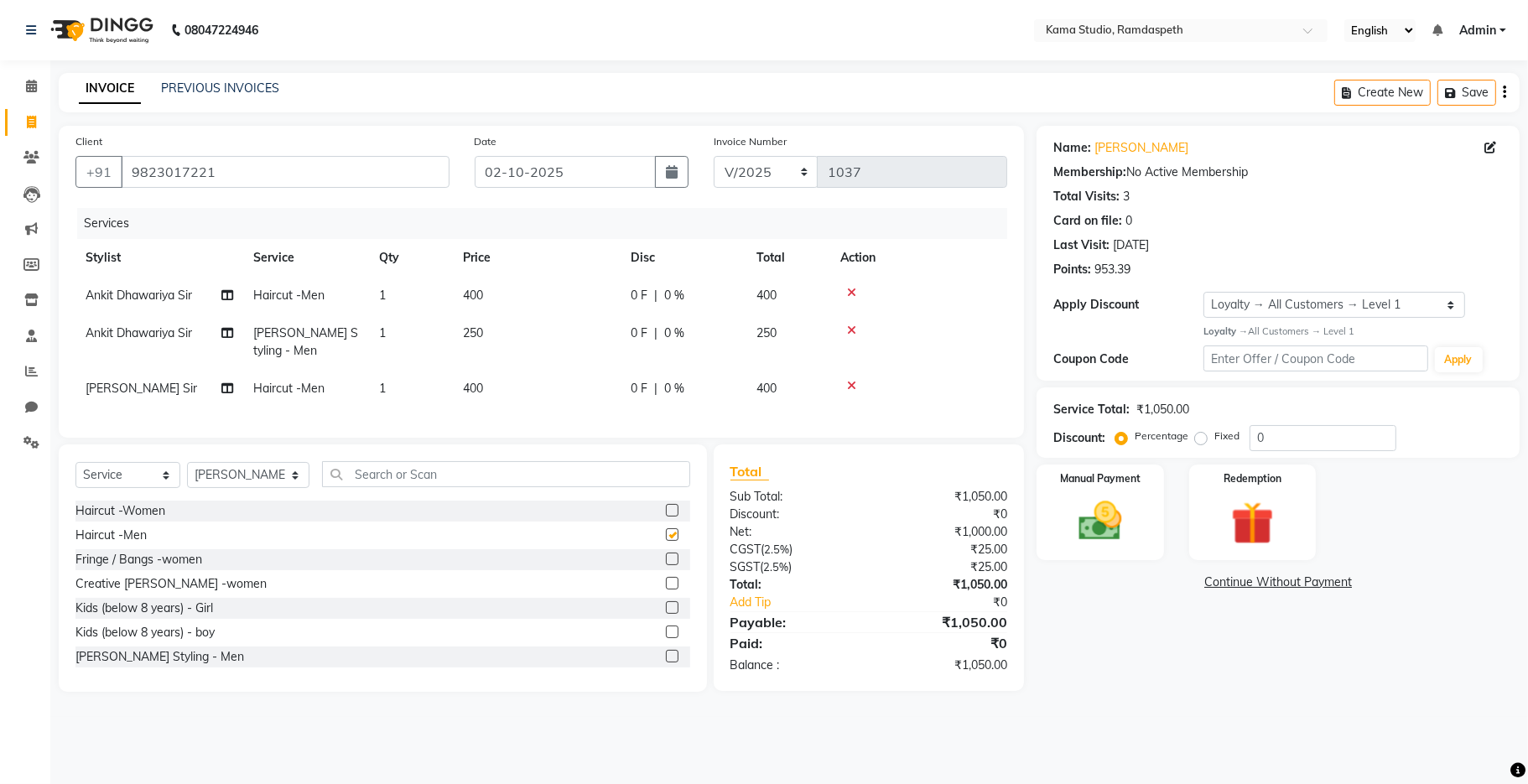
checkbox input "false"
click at [666, 663] on label at bounding box center [672, 656] width 13 height 13
click at [666, 663] on input "checkbox" at bounding box center [671, 656] width 11 height 11
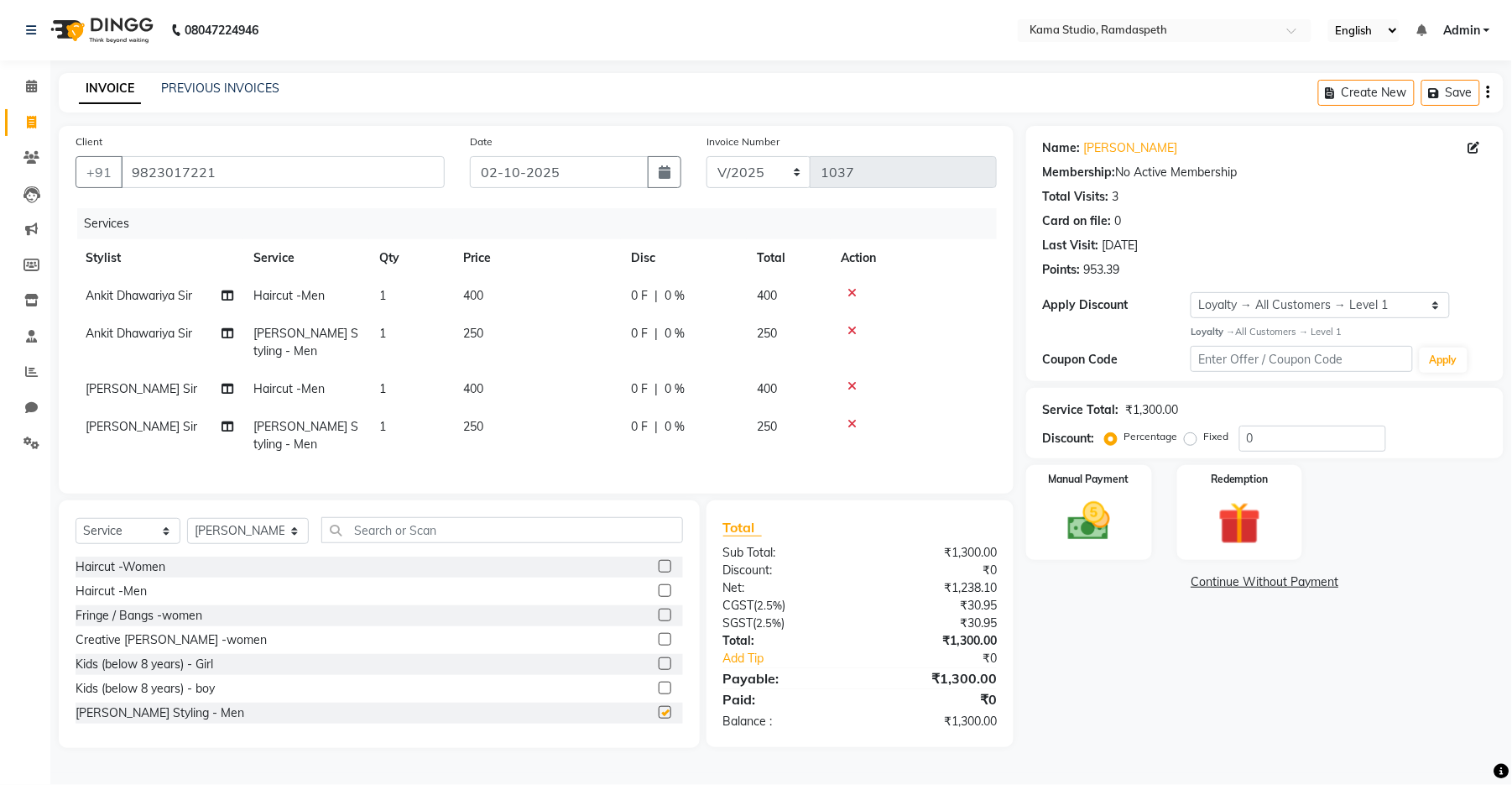
checkbox input "false"
click at [251, 542] on select "Select Stylist [PERSON_NAME] [PERSON_NAME] Ankit Dhawariya [PERSON_NAME] Sir [P…" at bounding box center [247, 530] width 122 height 26
select select "67942"
click at [187, 535] on select "Select Stylist [PERSON_NAME] [PERSON_NAME] Ankit Dhawariya [PERSON_NAME] Sir [P…" at bounding box center [247, 530] width 122 height 26
click at [352, 543] on input "text" at bounding box center [502, 530] width 362 height 26
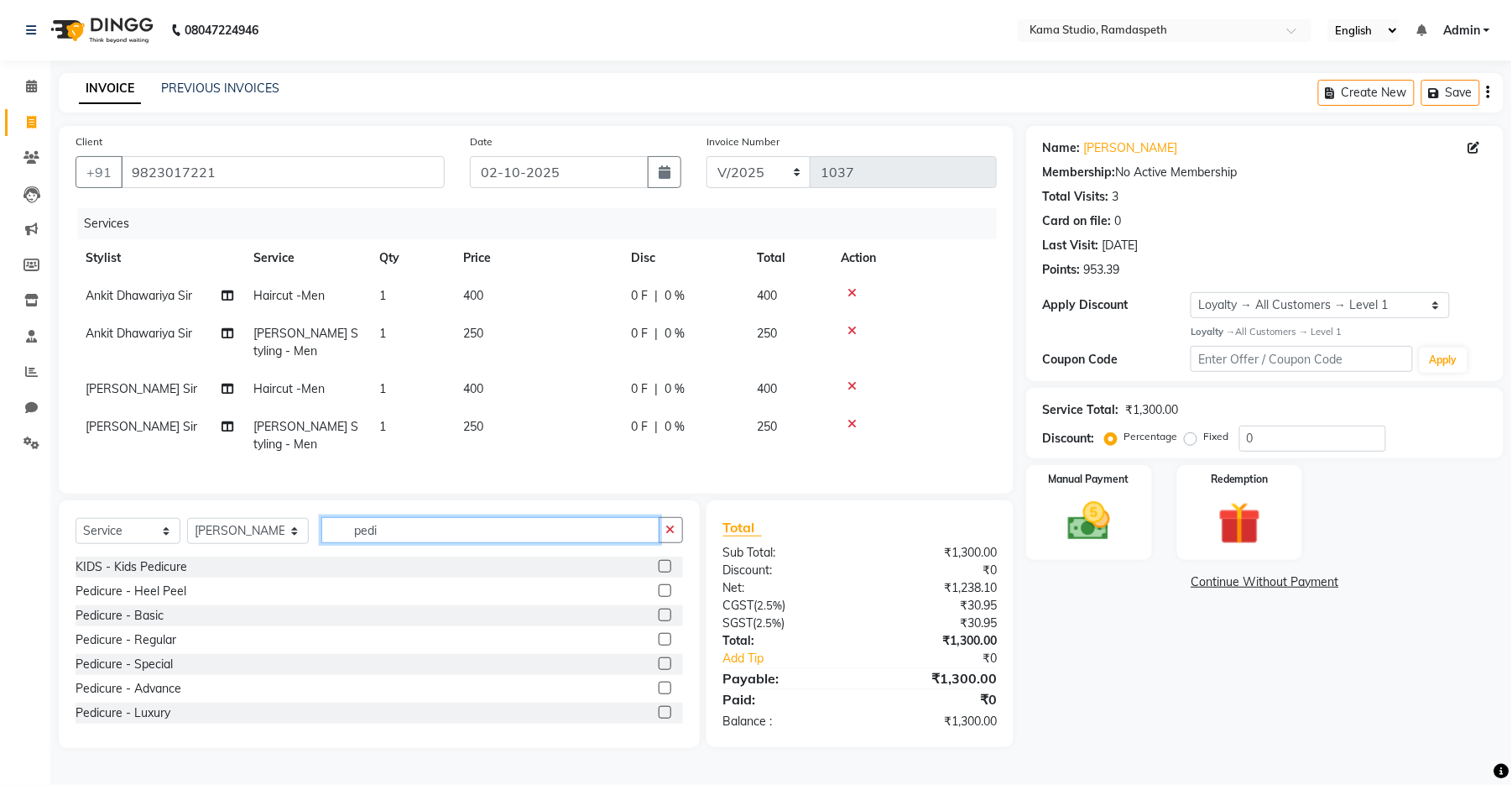
type input "pedi"
click at [658, 719] on label at bounding box center [664, 712] width 13 height 13
click at [658, 719] on input "checkbox" at bounding box center [663, 712] width 11 height 11
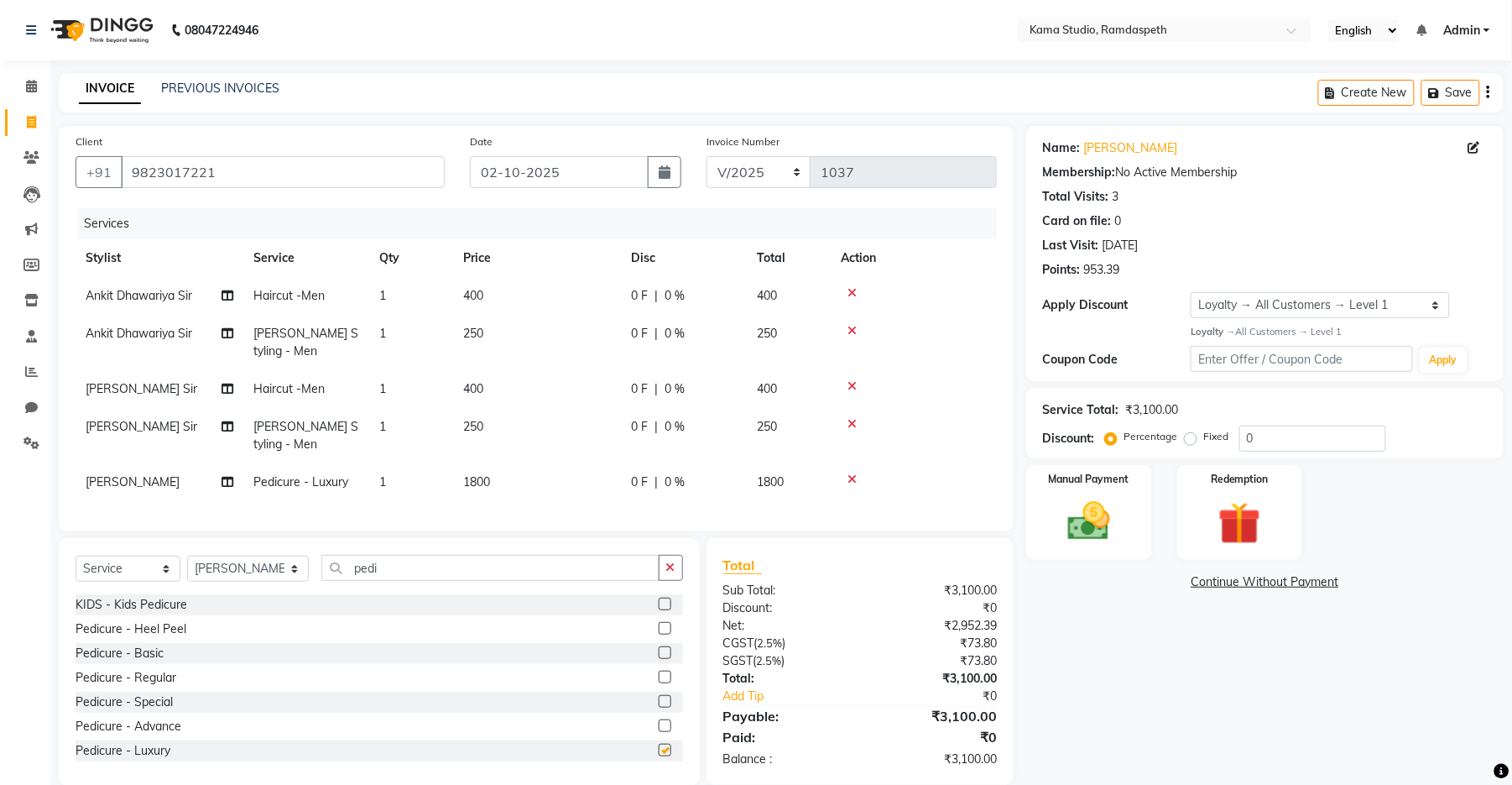
checkbox input "false"
click at [560, 478] on td "1800" at bounding box center [537, 482] width 168 height 38
select select "67942"
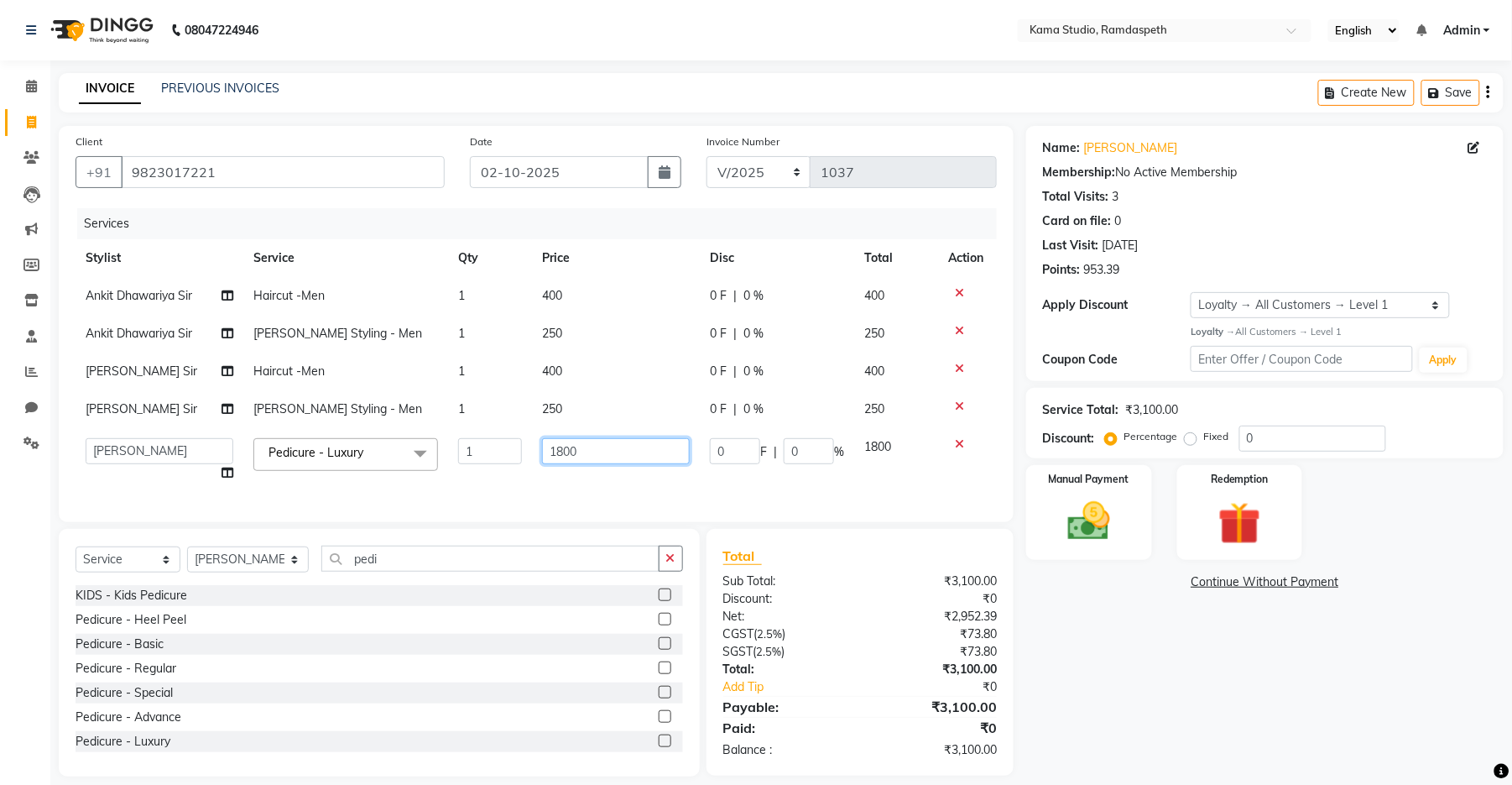
drag, startPoint x: 610, startPoint y: 454, endPoint x: 533, endPoint y: 432, distance: 80.1
click at [517, 444] on tr "[PERSON_NAME] [PERSON_NAME] Ankit Dhawariya [PERSON_NAME] Devendra Dhawariya Si…" at bounding box center [536, 460] width 921 height 64
type input "1700"
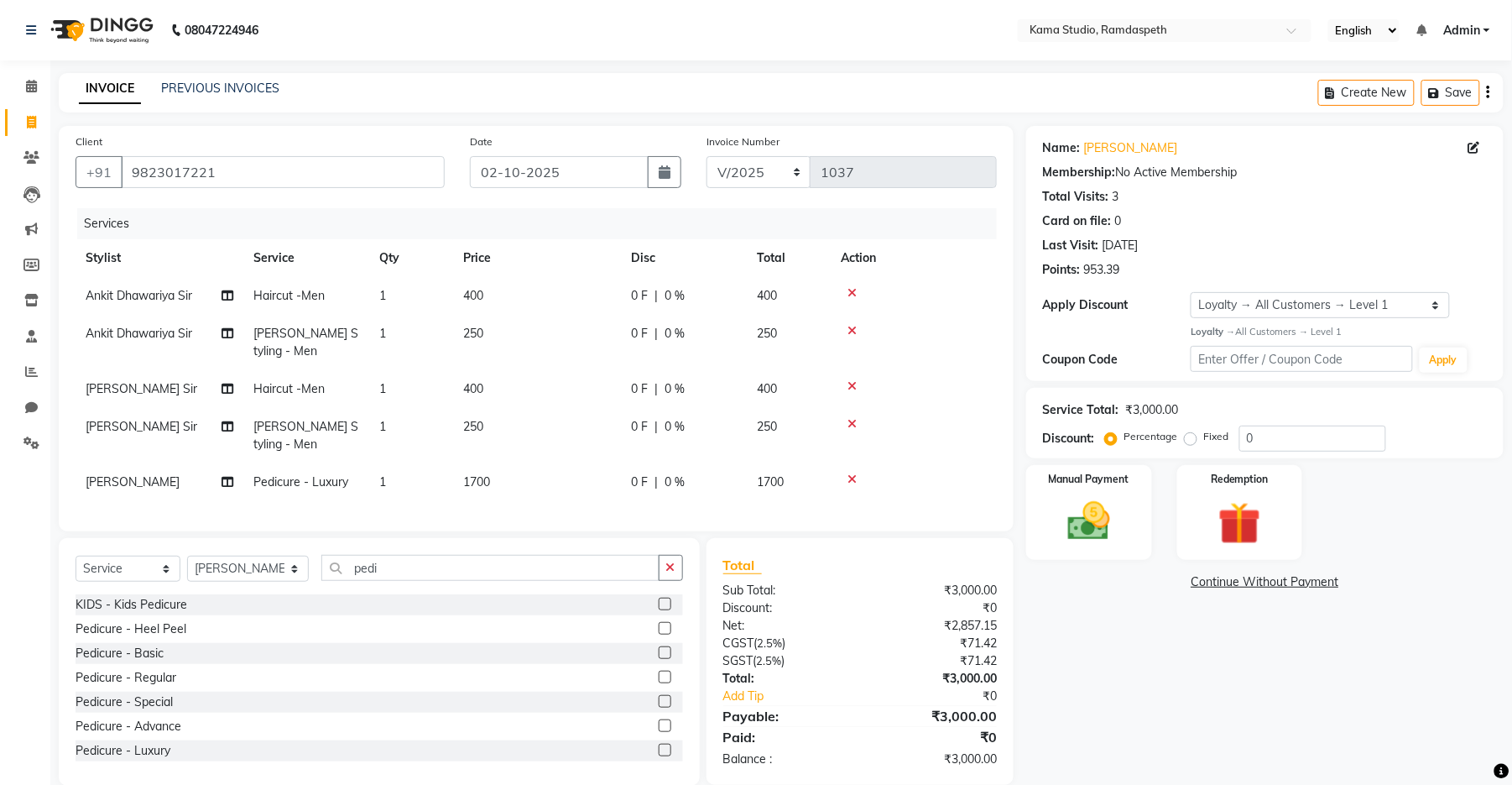
click at [564, 484] on td "1700" at bounding box center [537, 482] width 168 height 38
select select "67942"
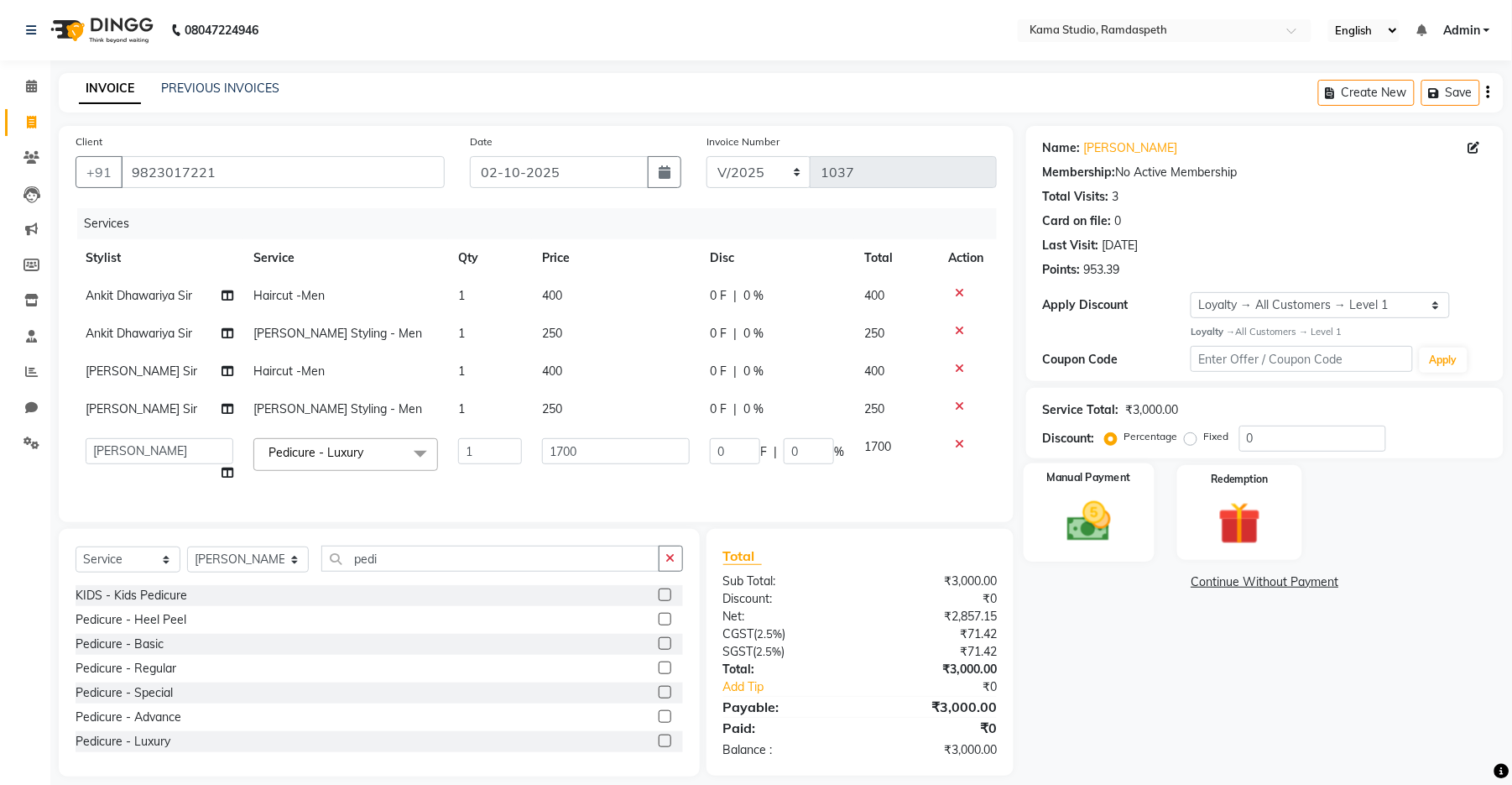
click at [842, 520] on div "Manual Payment" at bounding box center [1089, 512] width 131 height 98
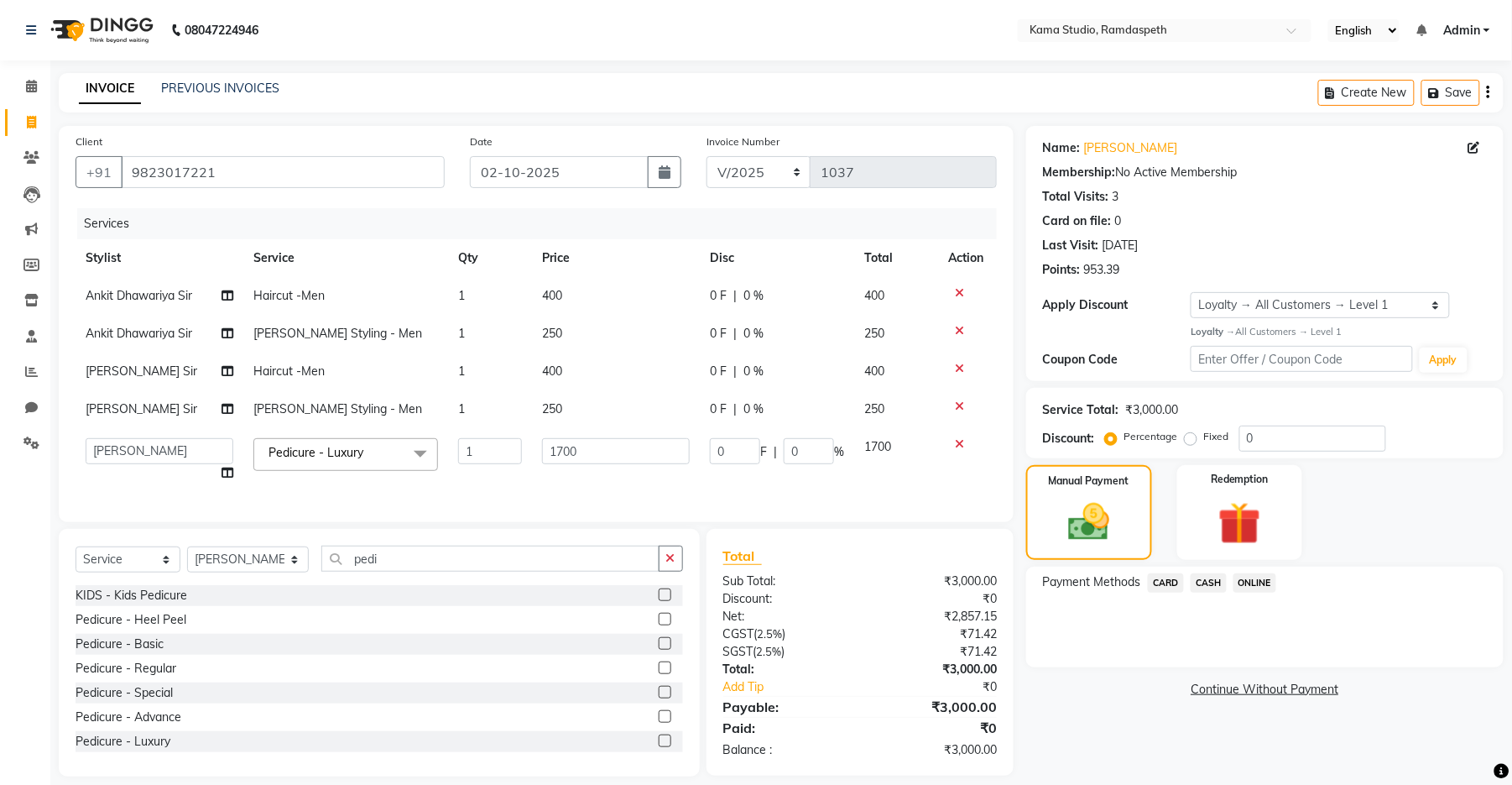
click at [842, 580] on span "CASH" at bounding box center [1208, 583] width 36 height 19
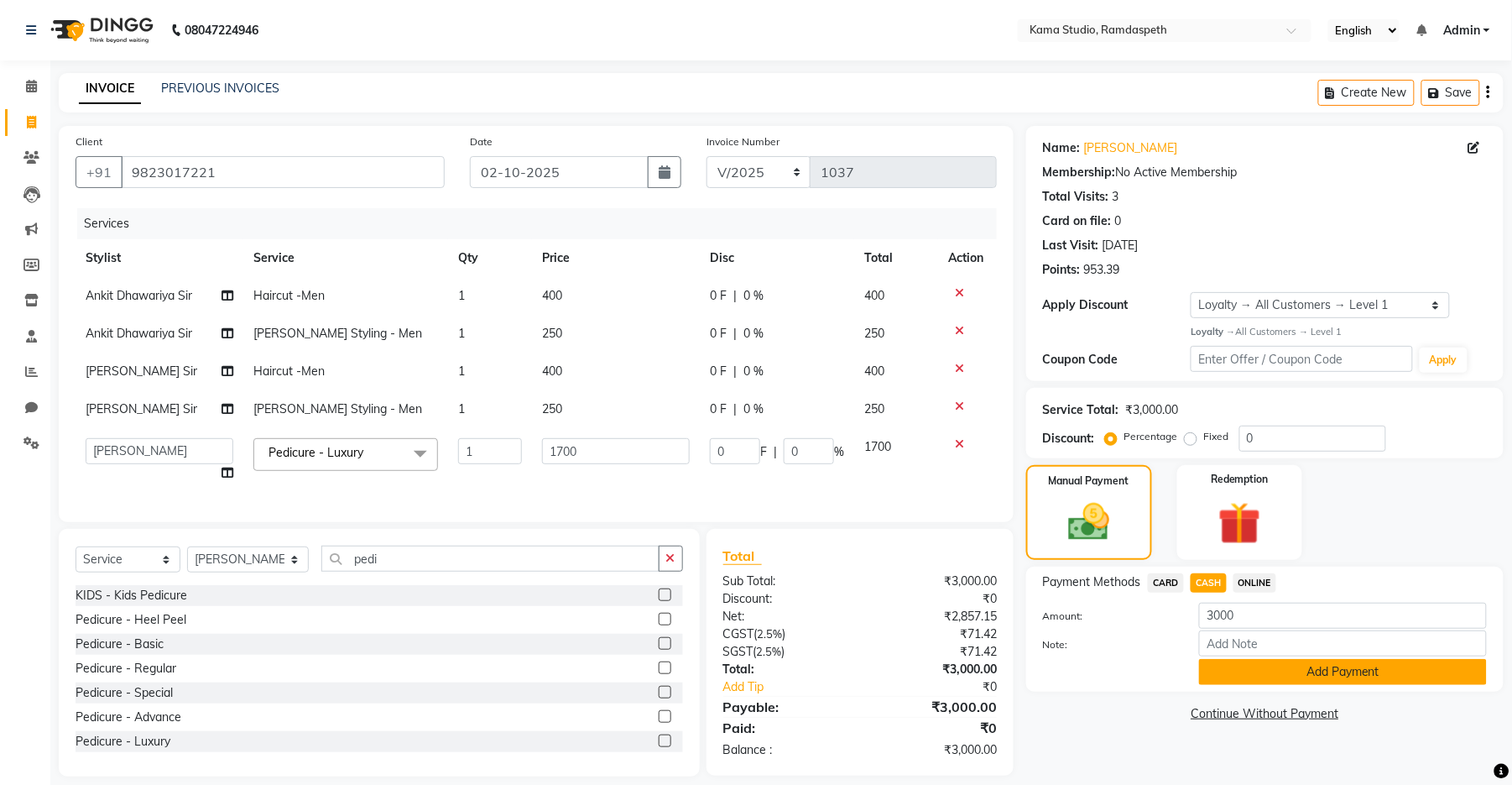
click at [842, 670] on button "Add Payment" at bounding box center [1343, 671] width 288 height 26
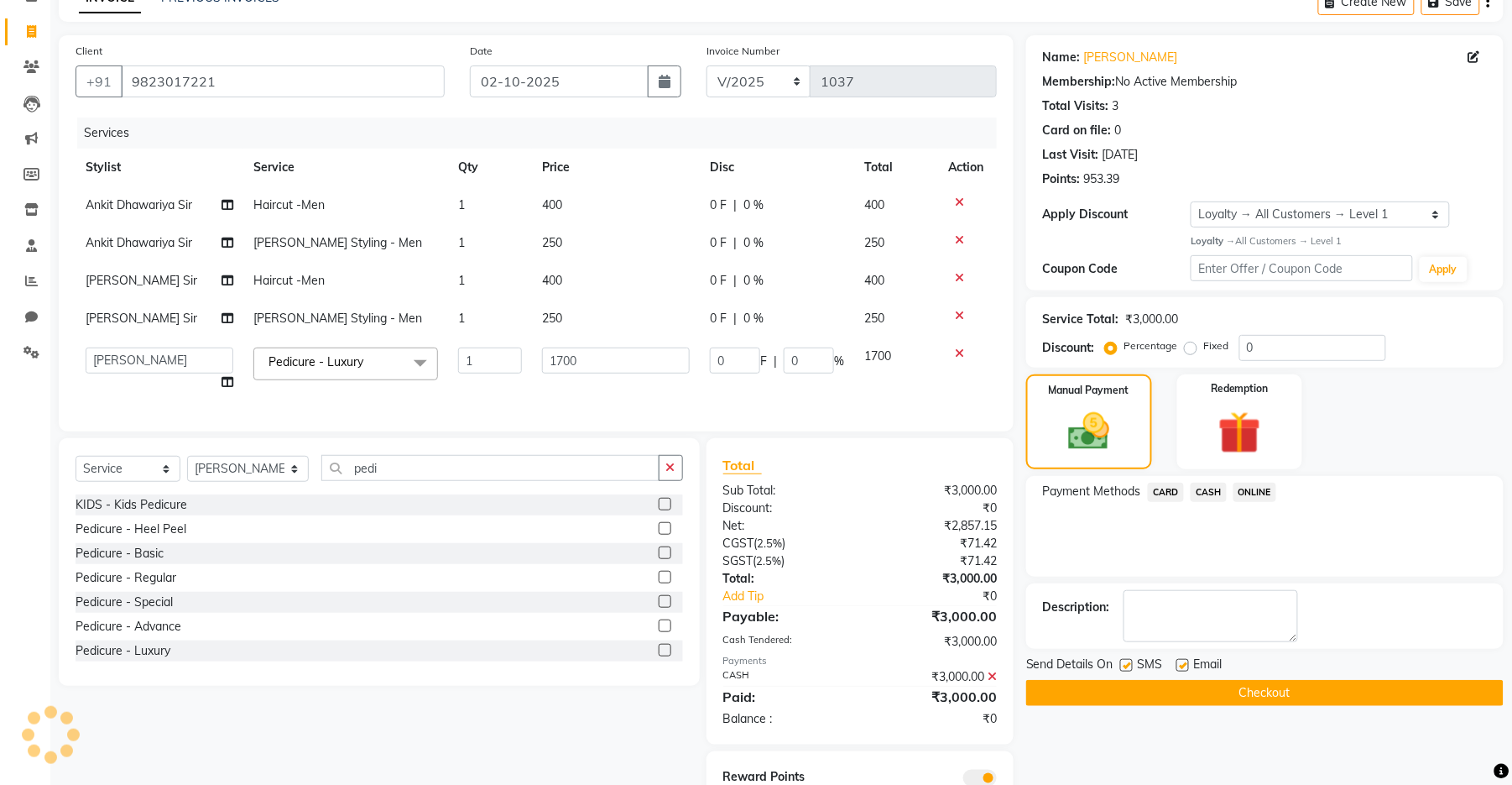
scroll to position [174, 0]
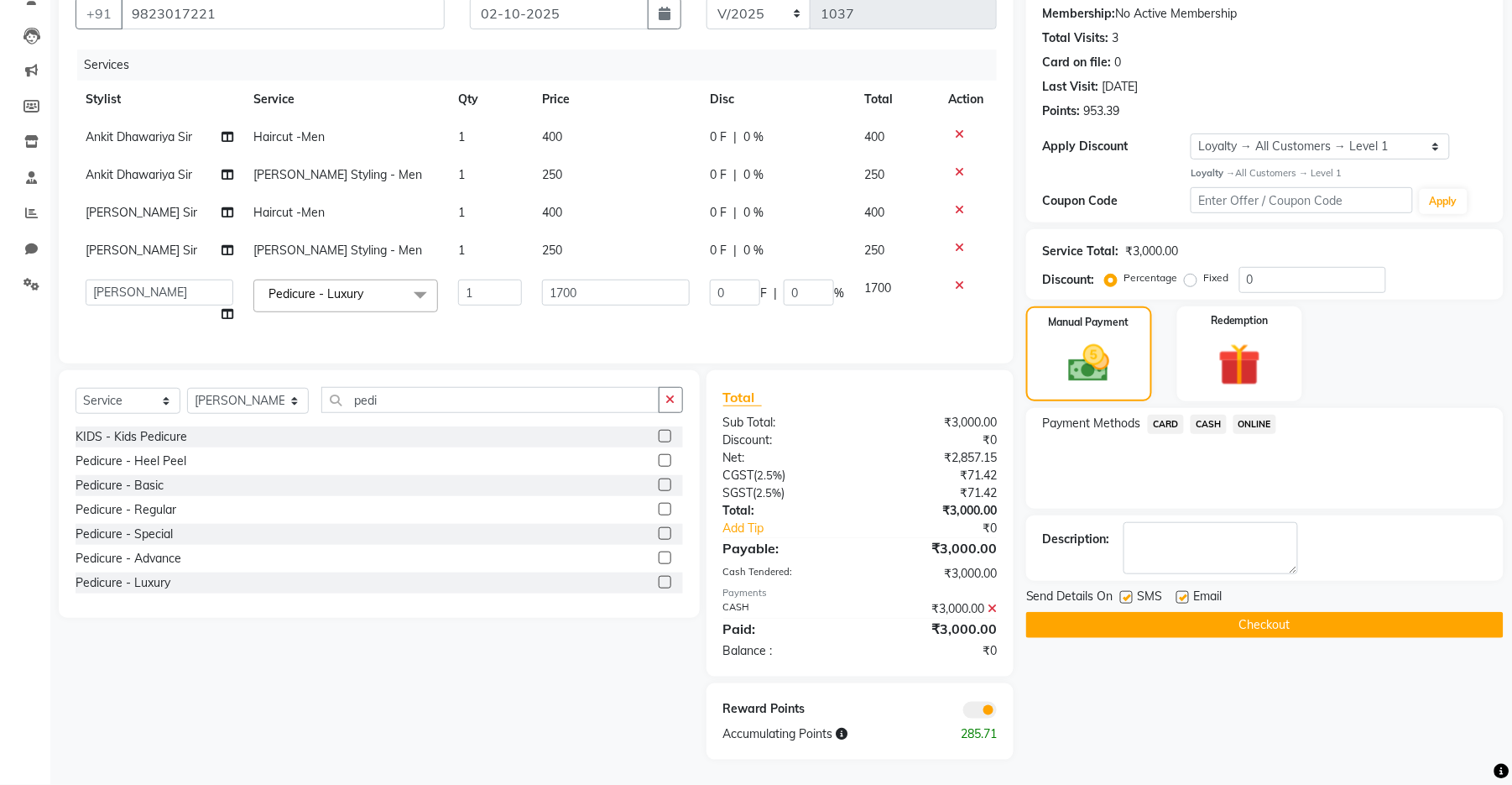
click at [842, 590] on label at bounding box center [1126, 596] width 13 height 13
click at [842, 592] on input "checkbox" at bounding box center [1125, 597] width 11 height 11
checkbox input "false"
click at [842, 590] on label at bounding box center [1182, 596] width 13 height 13
click at [842, 592] on input "checkbox" at bounding box center [1181, 597] width 11 height 11
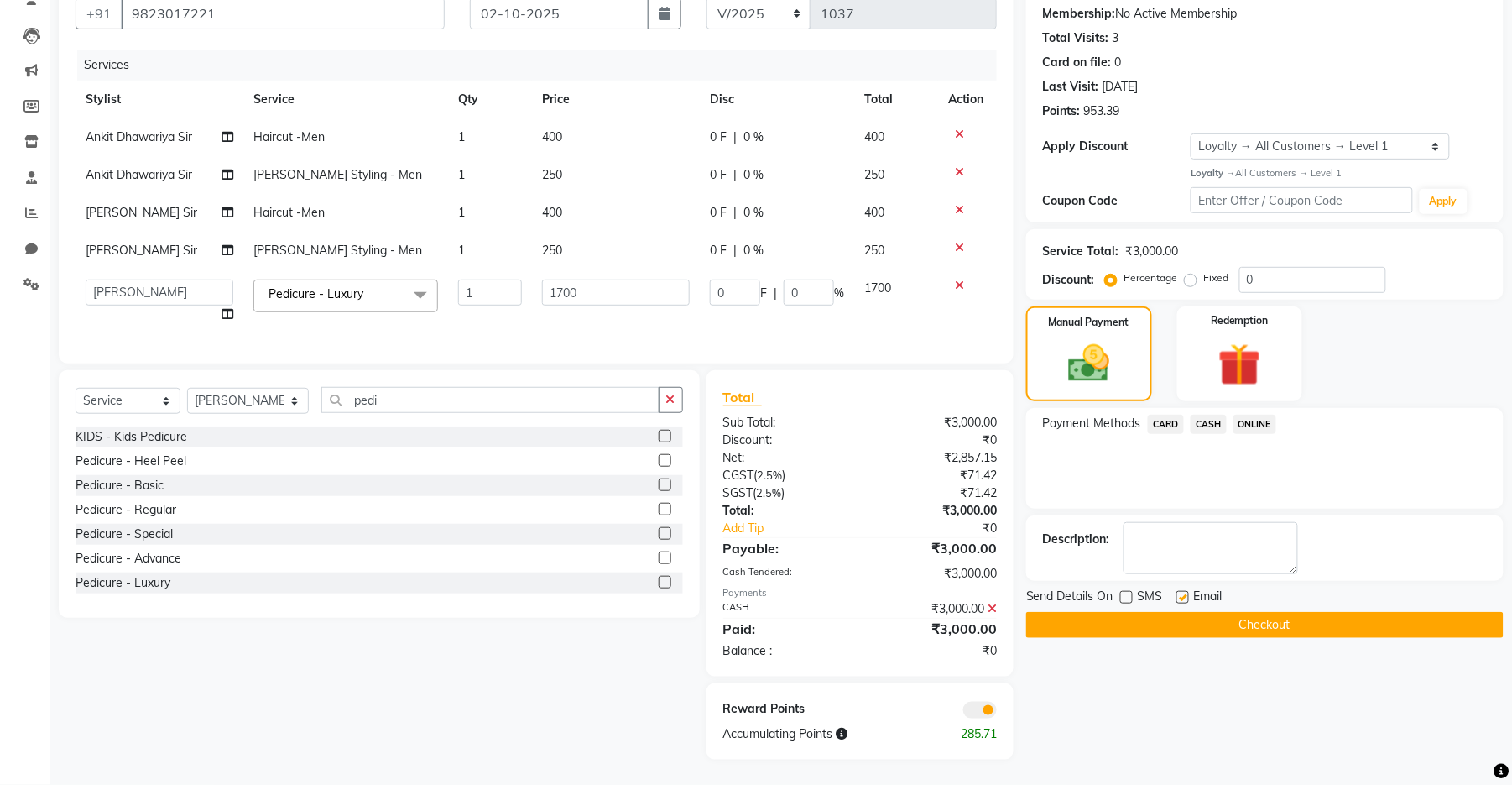
checkbox input "false"
click at [842, 612] on button "Checkout" at bounding box center [1264, 624] width 477 height 26
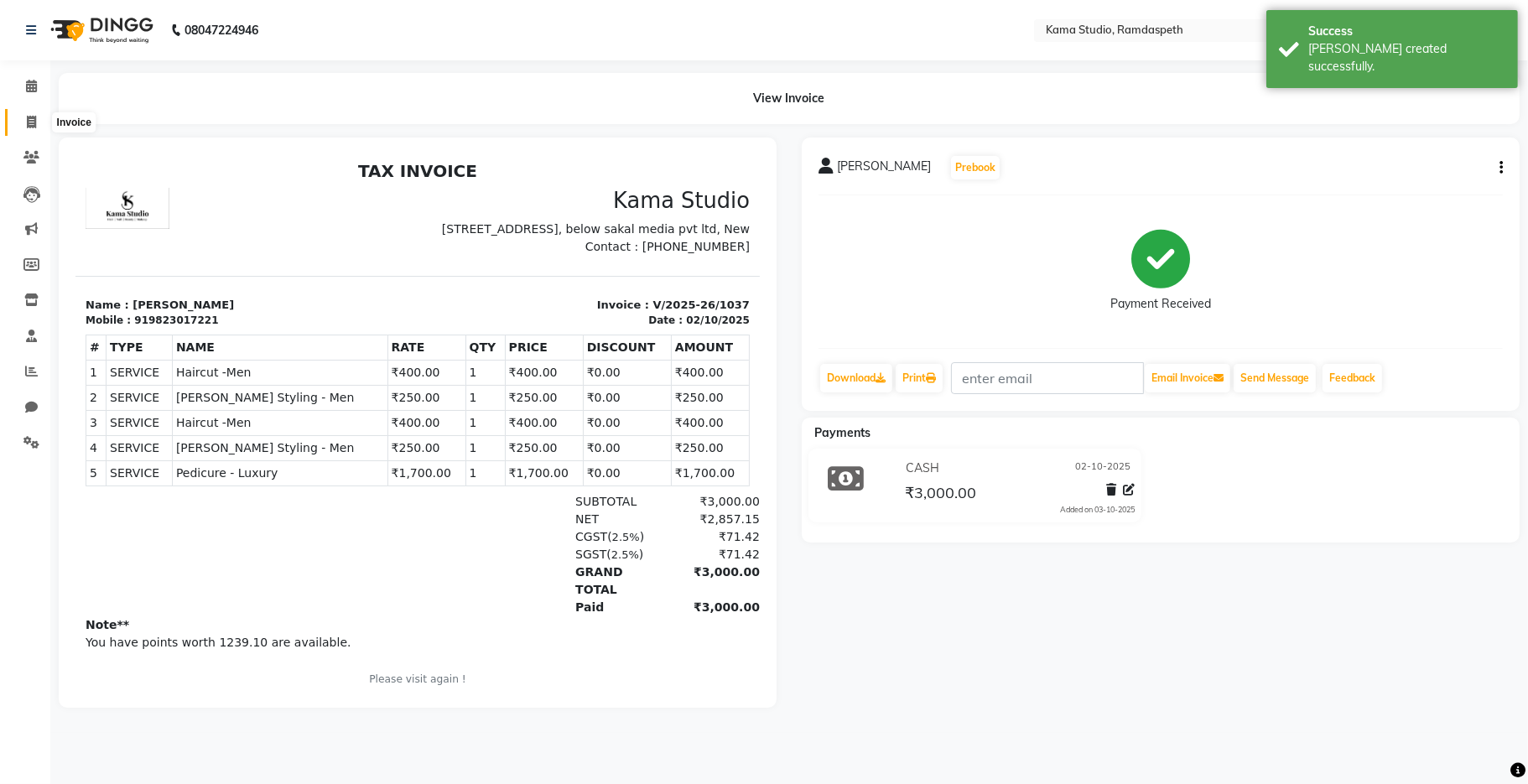
click at [31, 125] on icon at bounding box center [31, 121] width 9 height 13
select select "service"
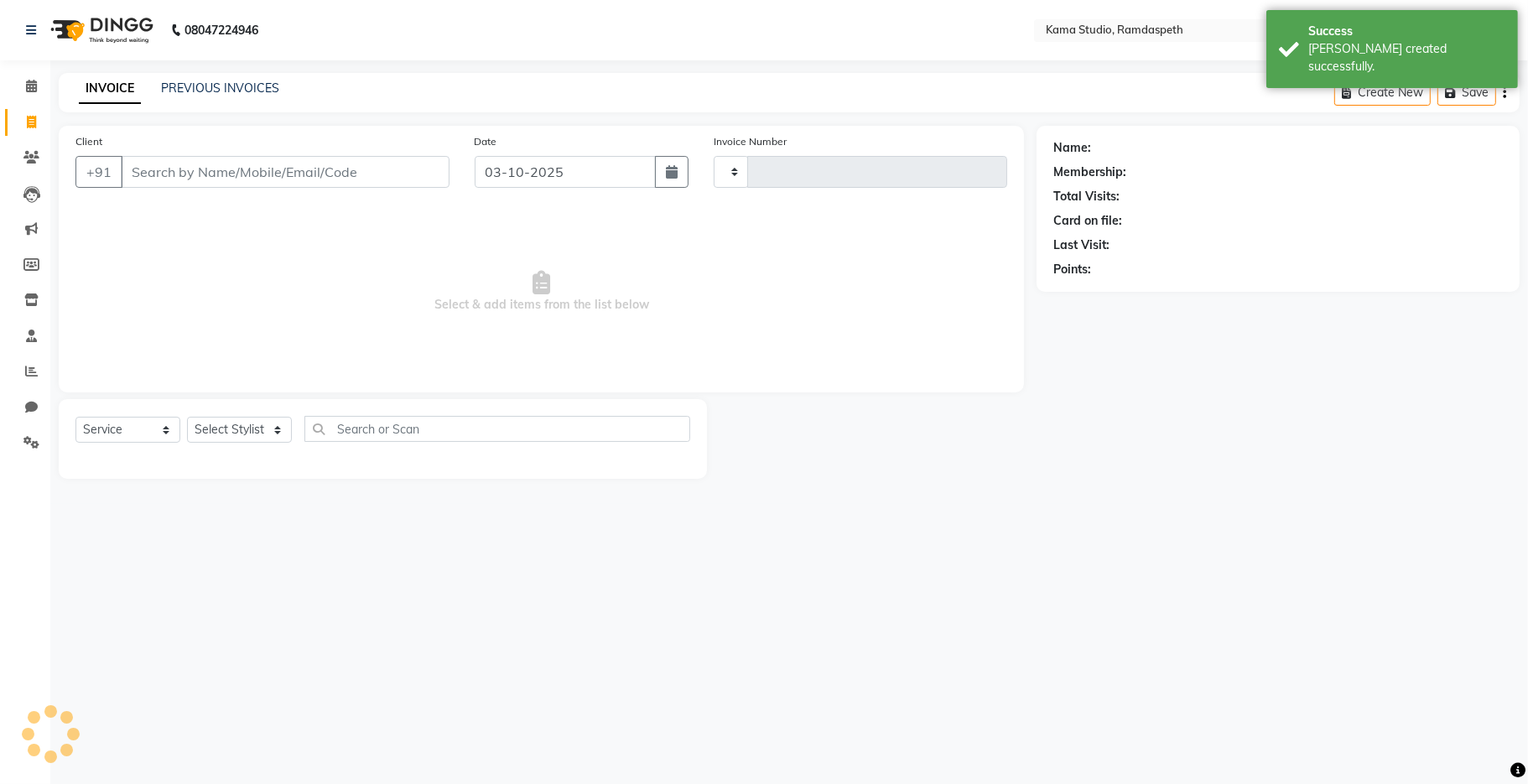
type input "1038"
select select "7582"
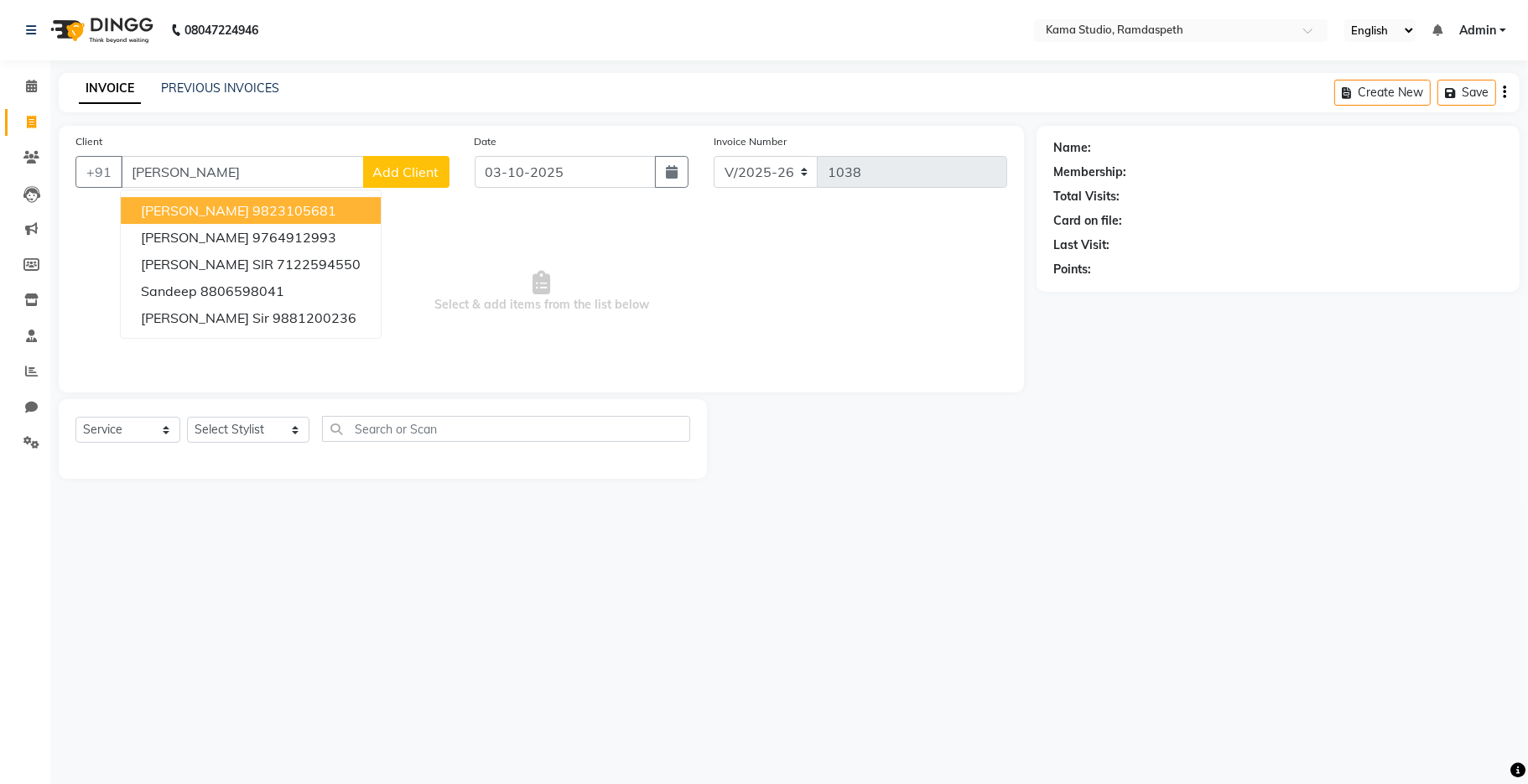
click at [259, 206] on ngb-highlight "9823105681" at bounding box center [295, 210] width 84 height 17
type input "9823105681"
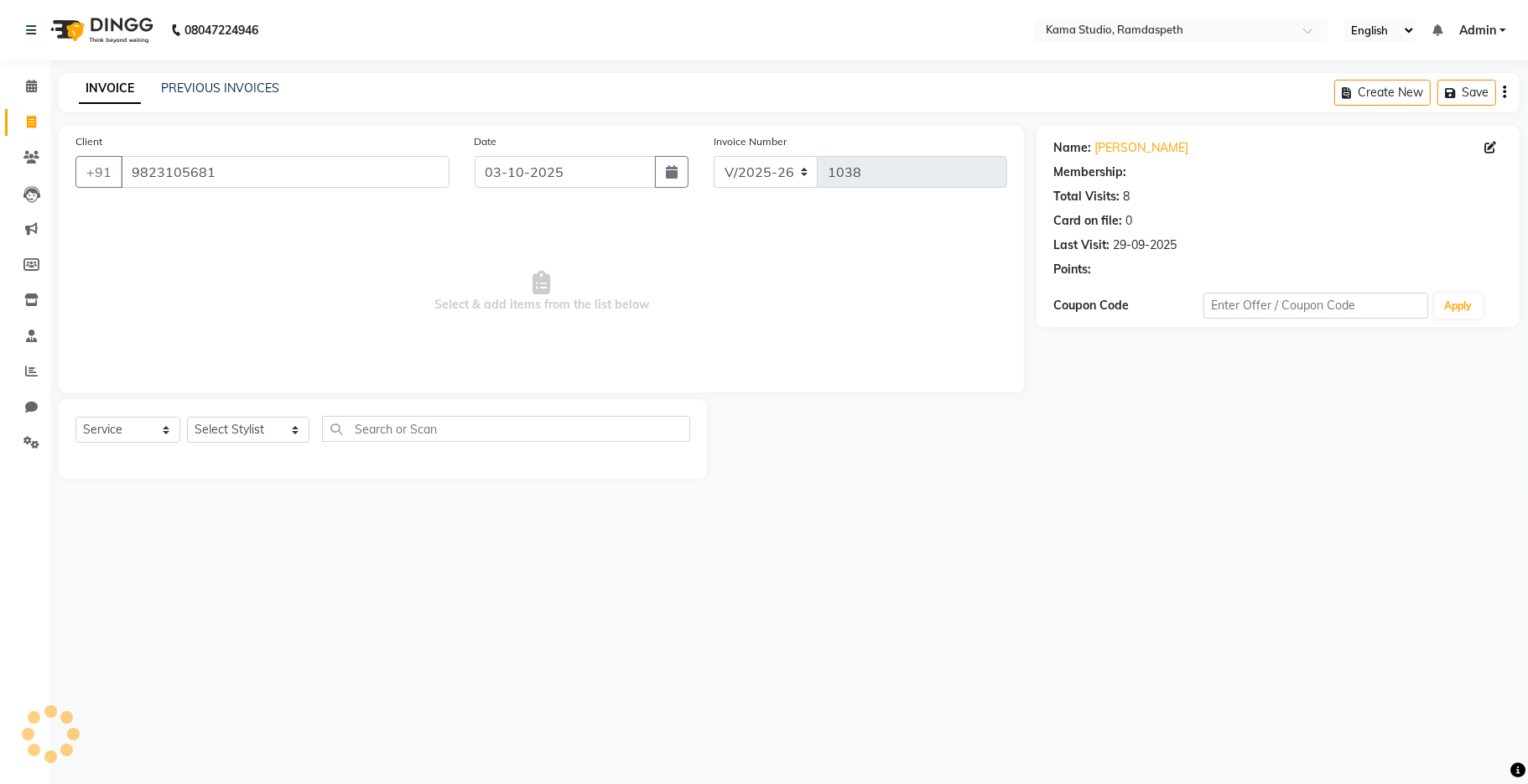
select select "1: Object"
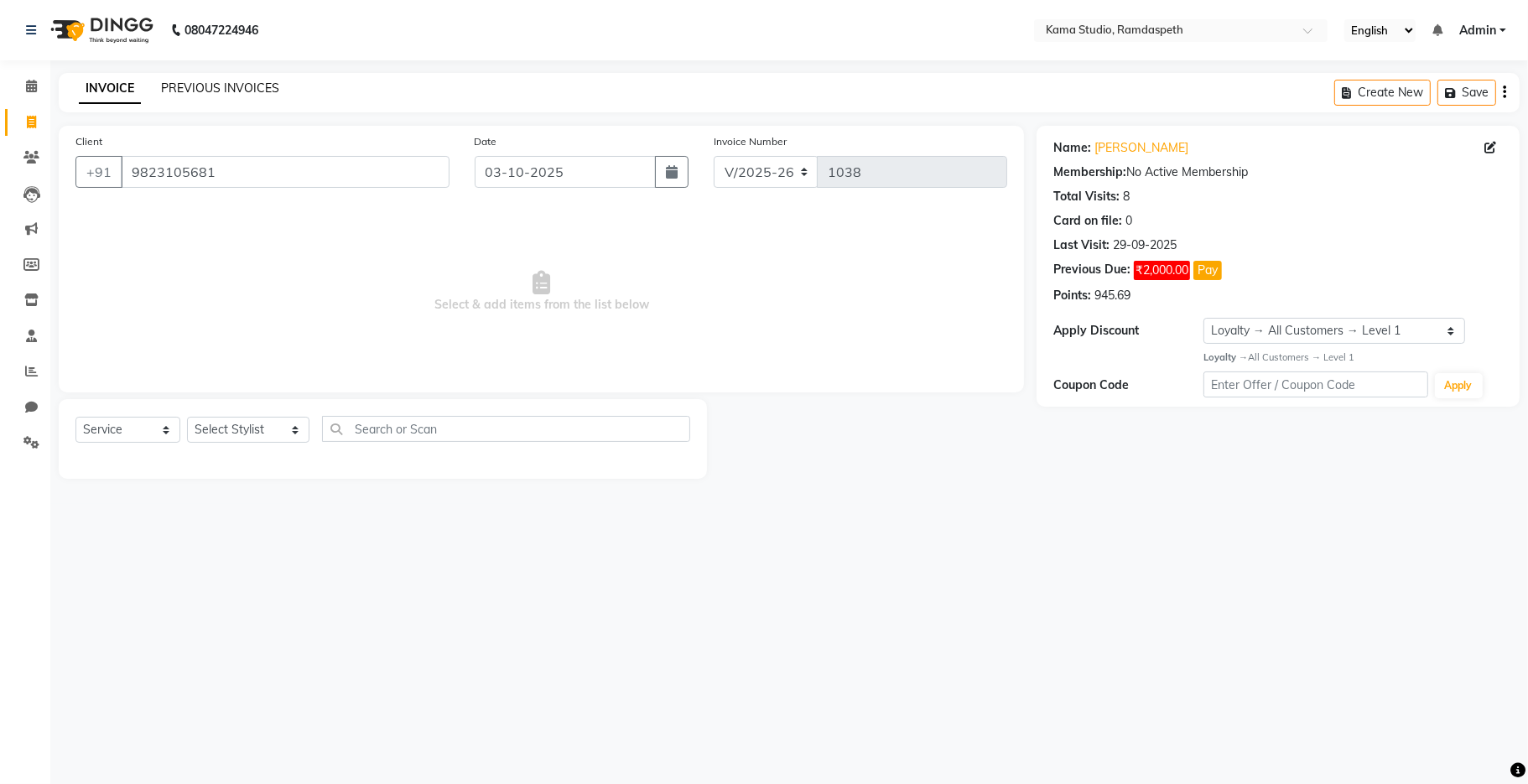
click at [189, 83] on link "PREVIOUS INVOICES" at bounding box center [221, 88] width 119 height 16
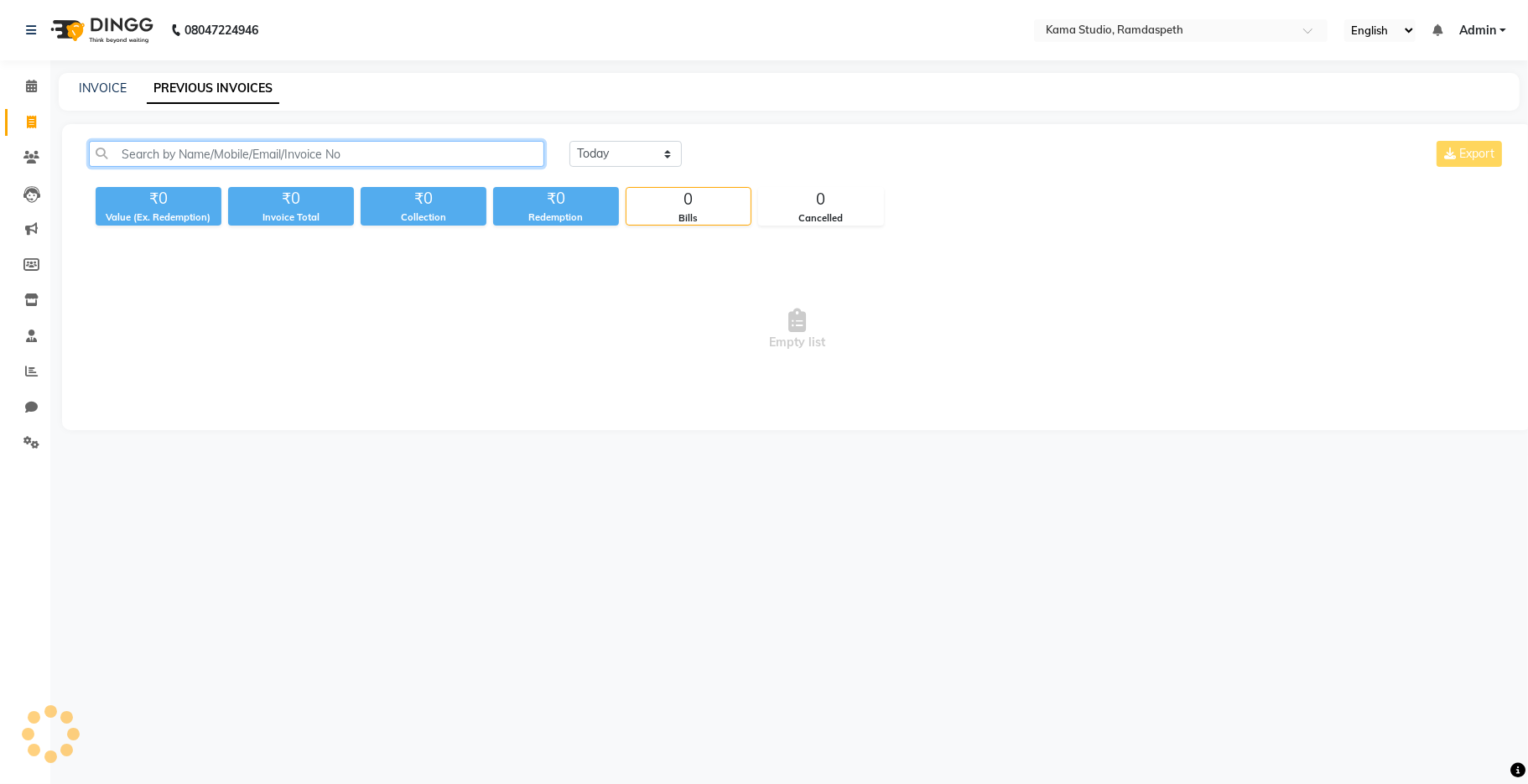
click at [196, 155] on input "text" at bounding box center [316, 153] width 456 height 26
type input "[PERSON_NAME]"
